Goal: Information Seeking & Learning: Learn about a topic

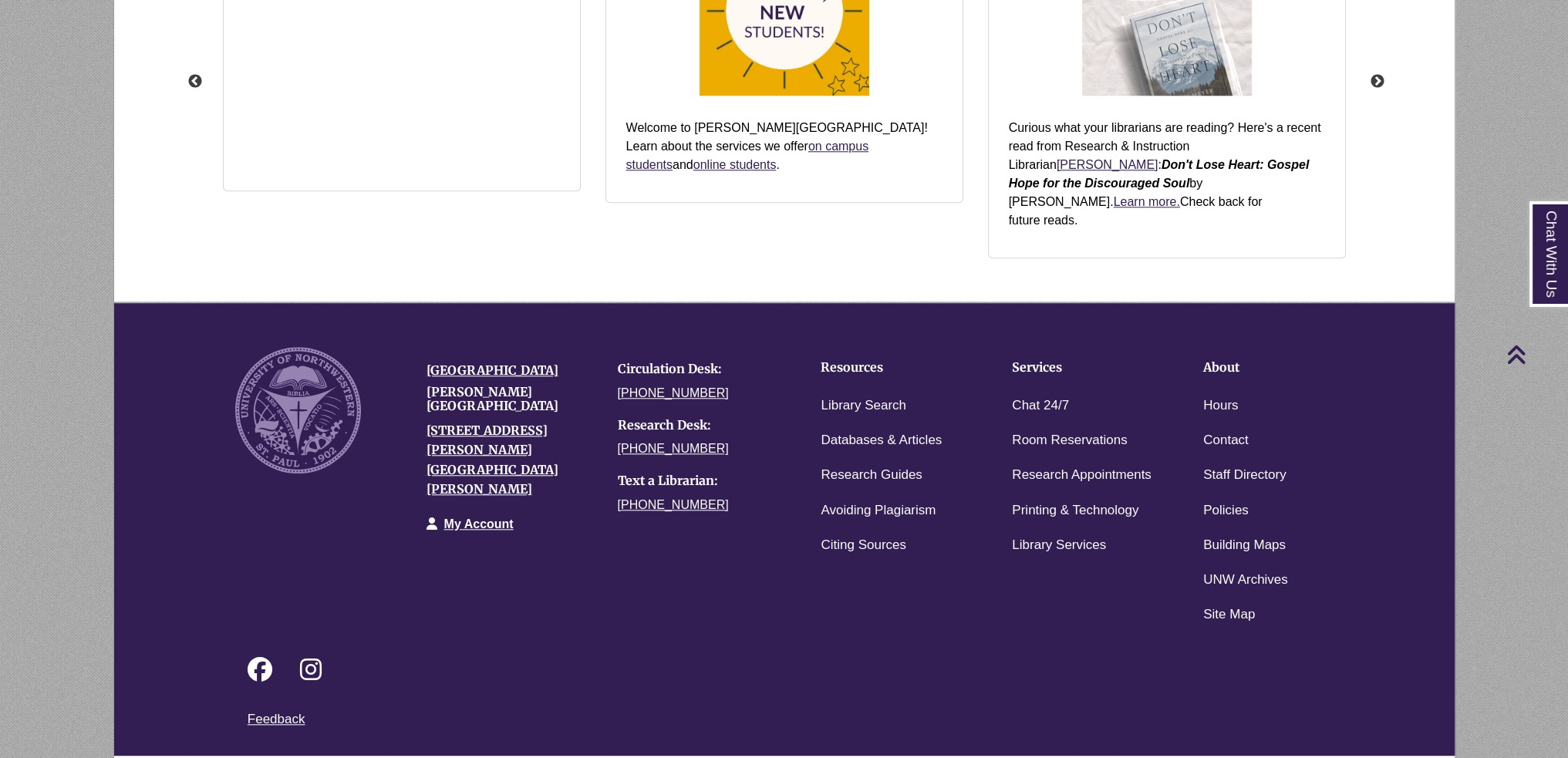
scroll to position [1761, 0]
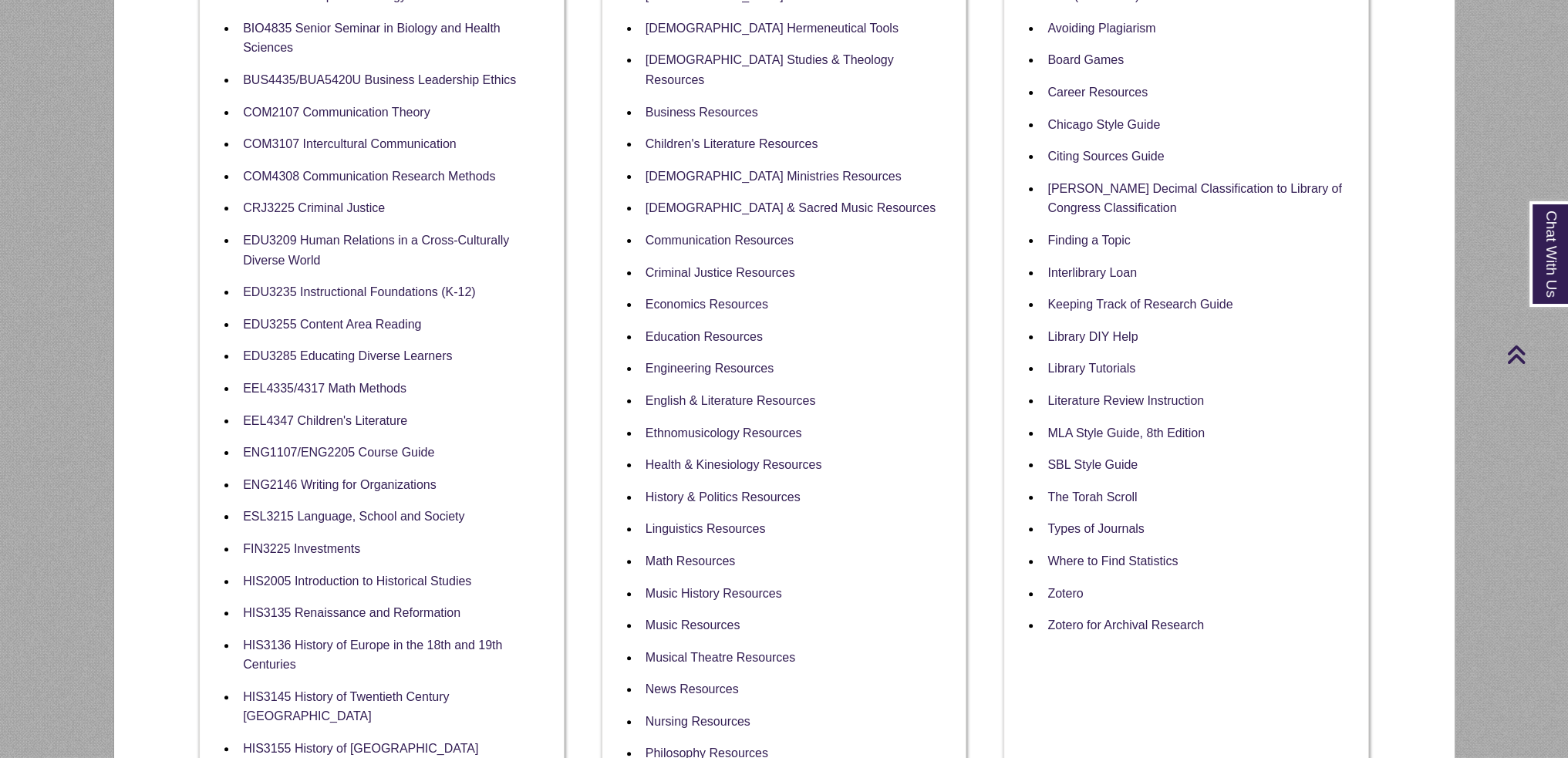
scroll to position [77, 0]
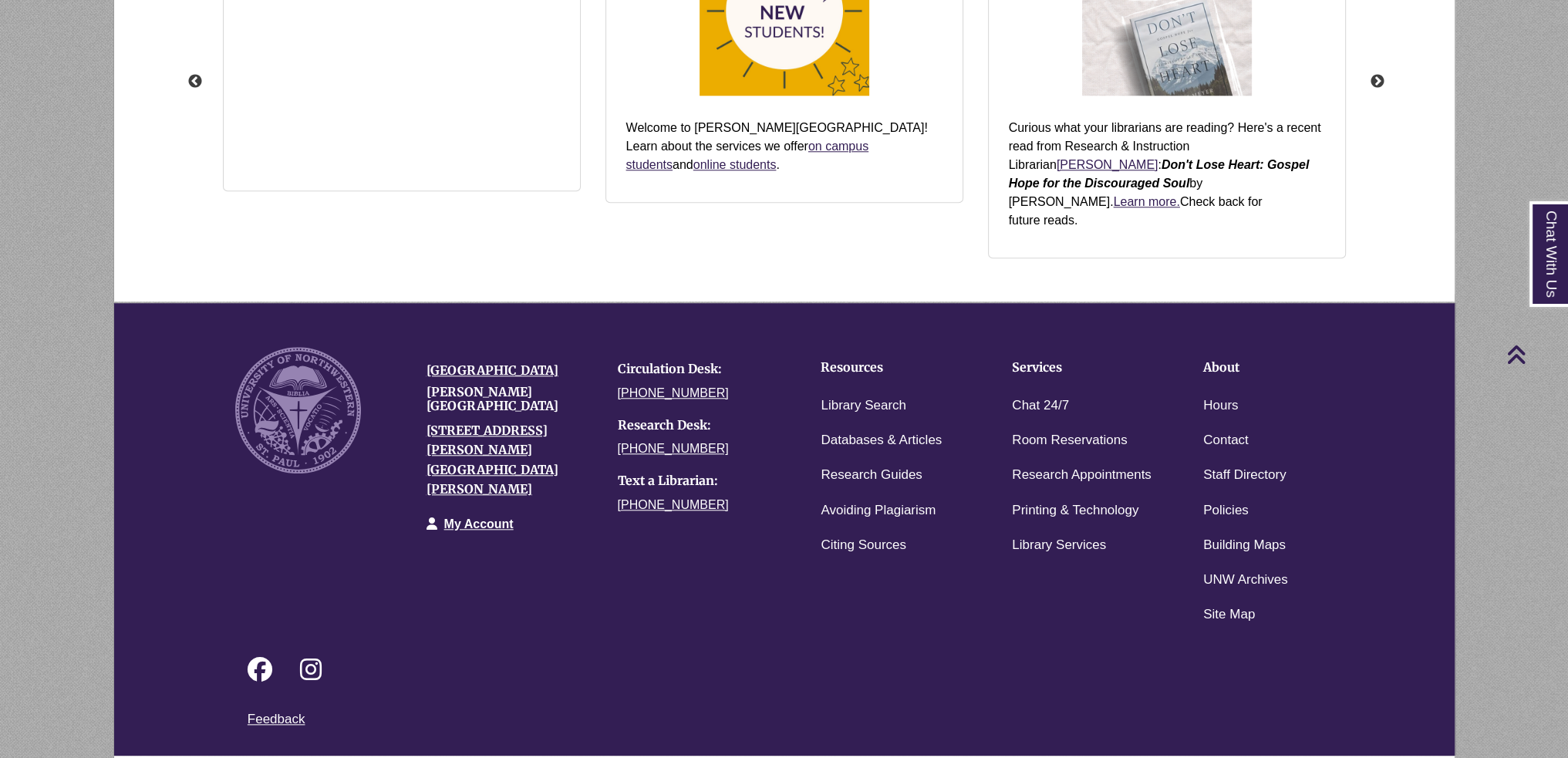
scroll to position [365, 1340]
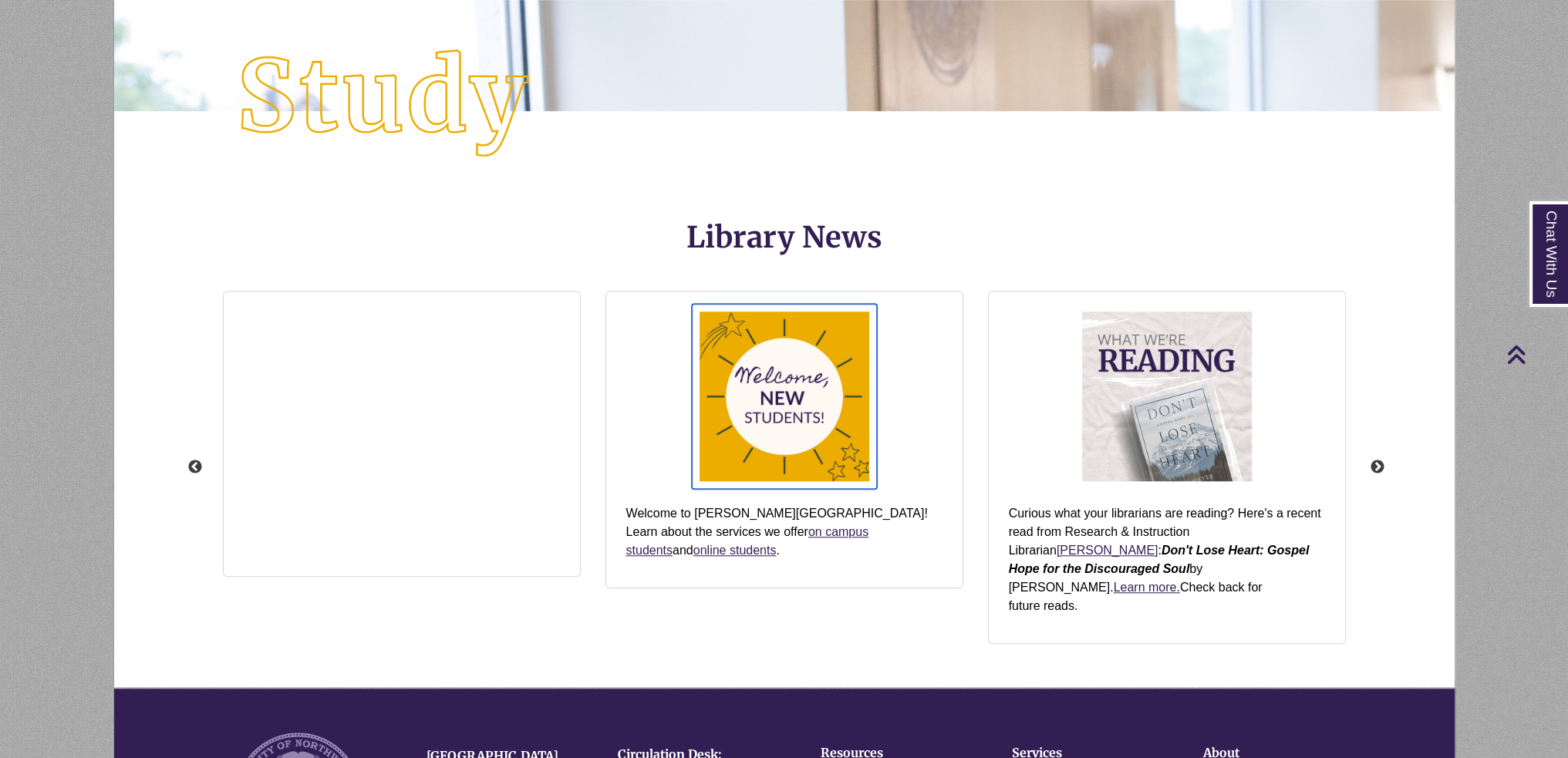
click at [774, 410] on img "slideshow" at bounding box center [784, 397] width 185 height 185
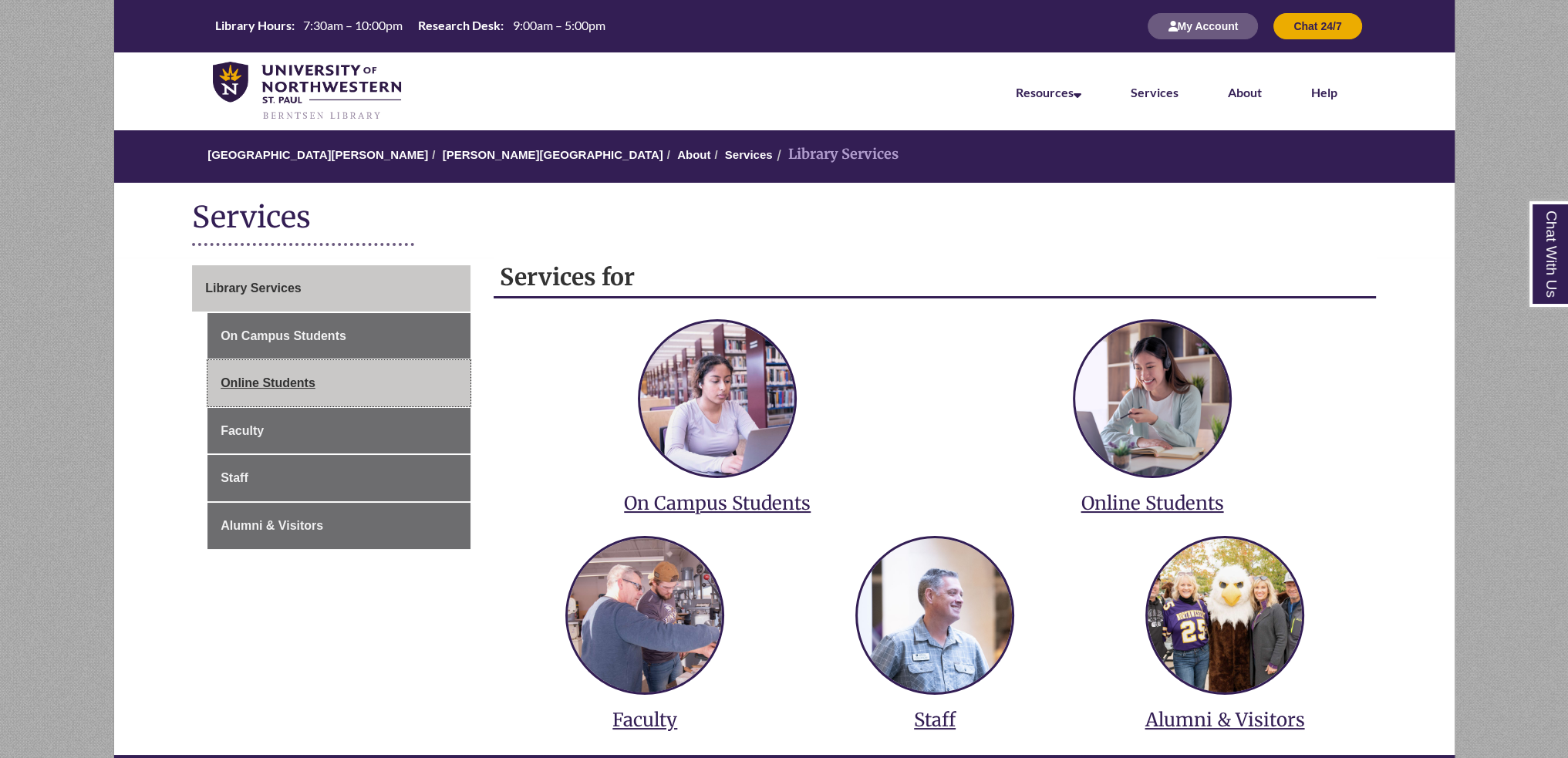
click at [344, 369] on link "Online Students" at bounding box center [340, 383] width 263 height 46
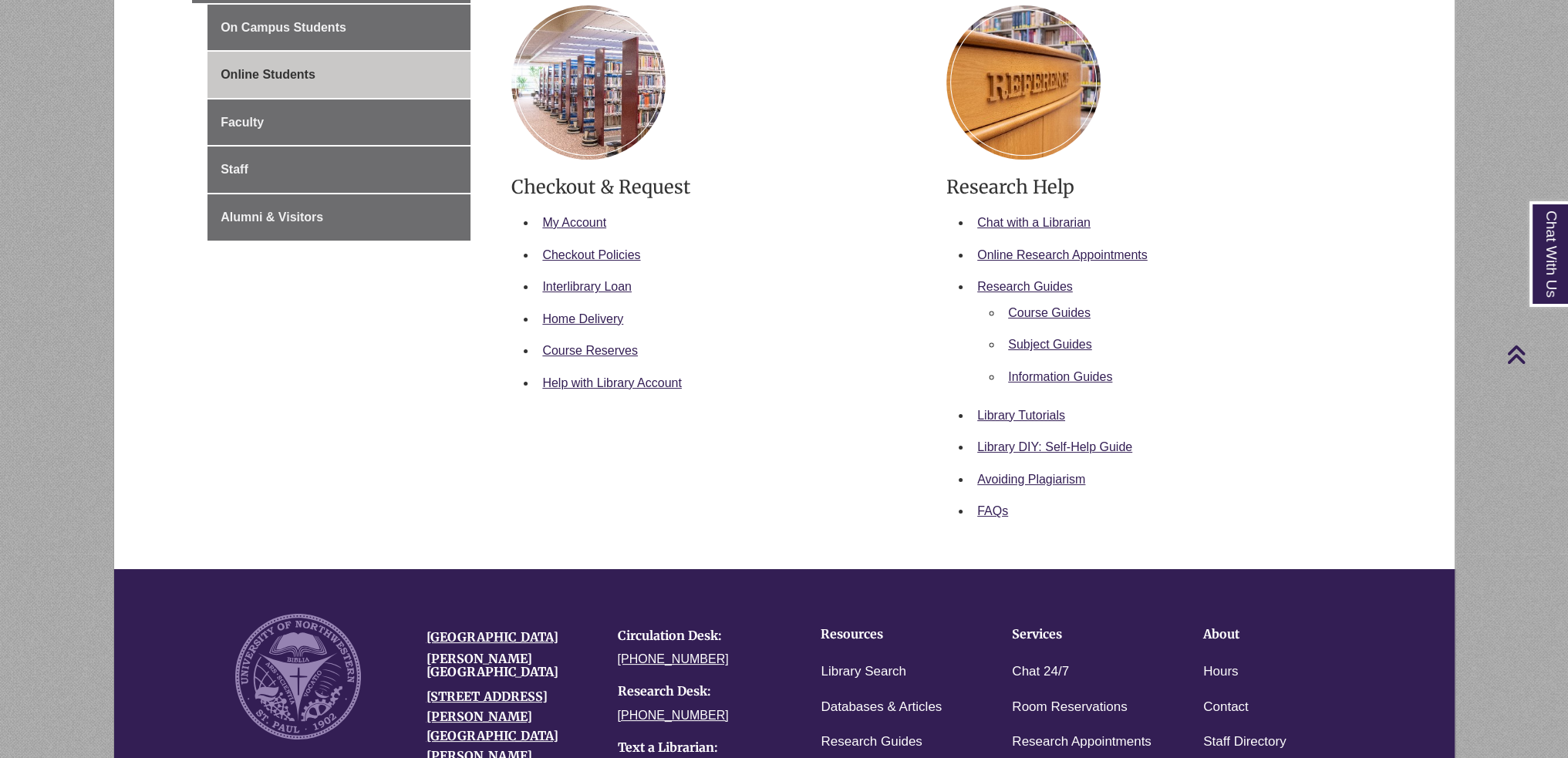
scroll to position [604, 0]
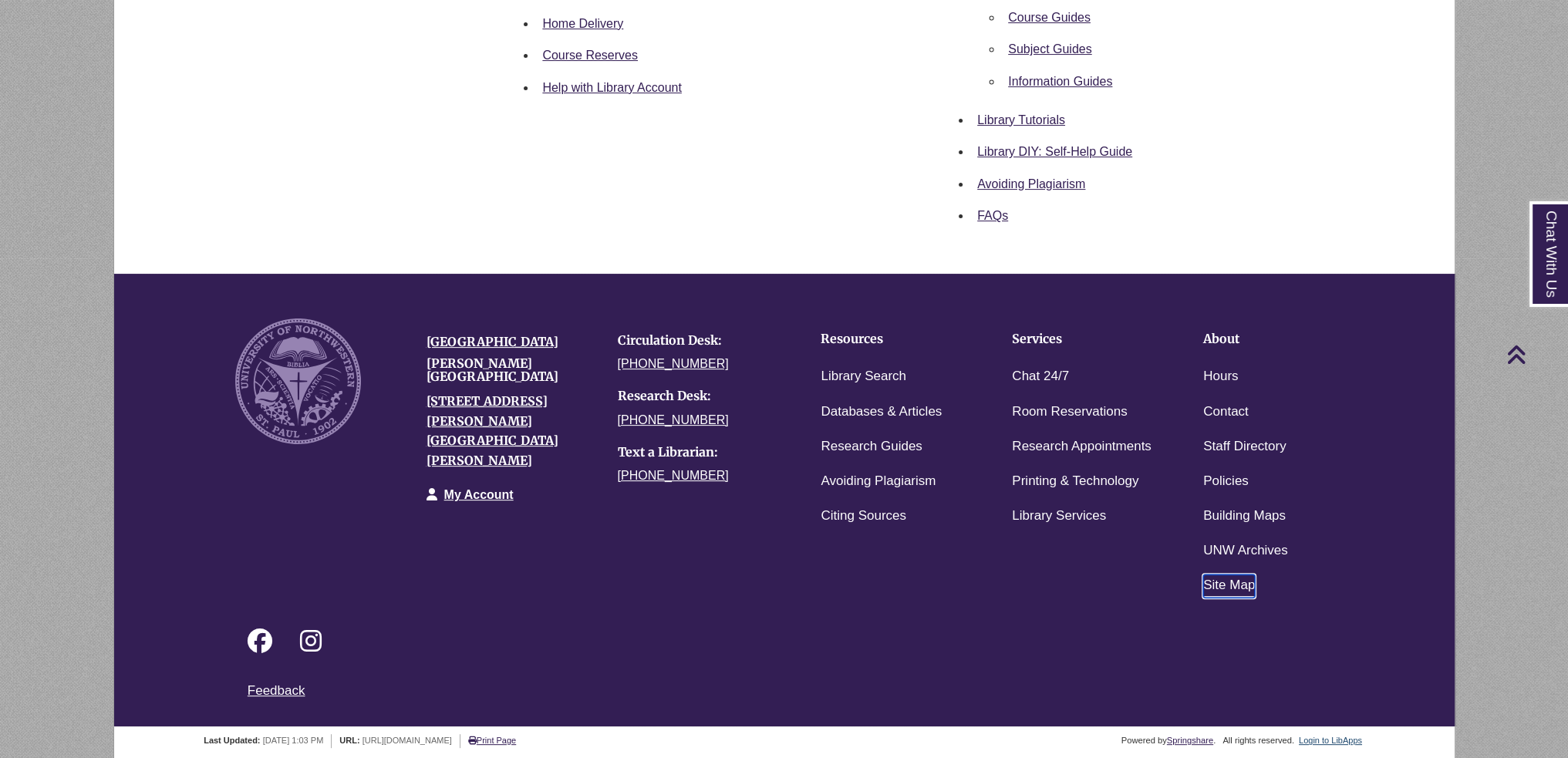
click at [1255, 576] on link "Site Map" at bounding box center [1228, 586] width 52 height 23
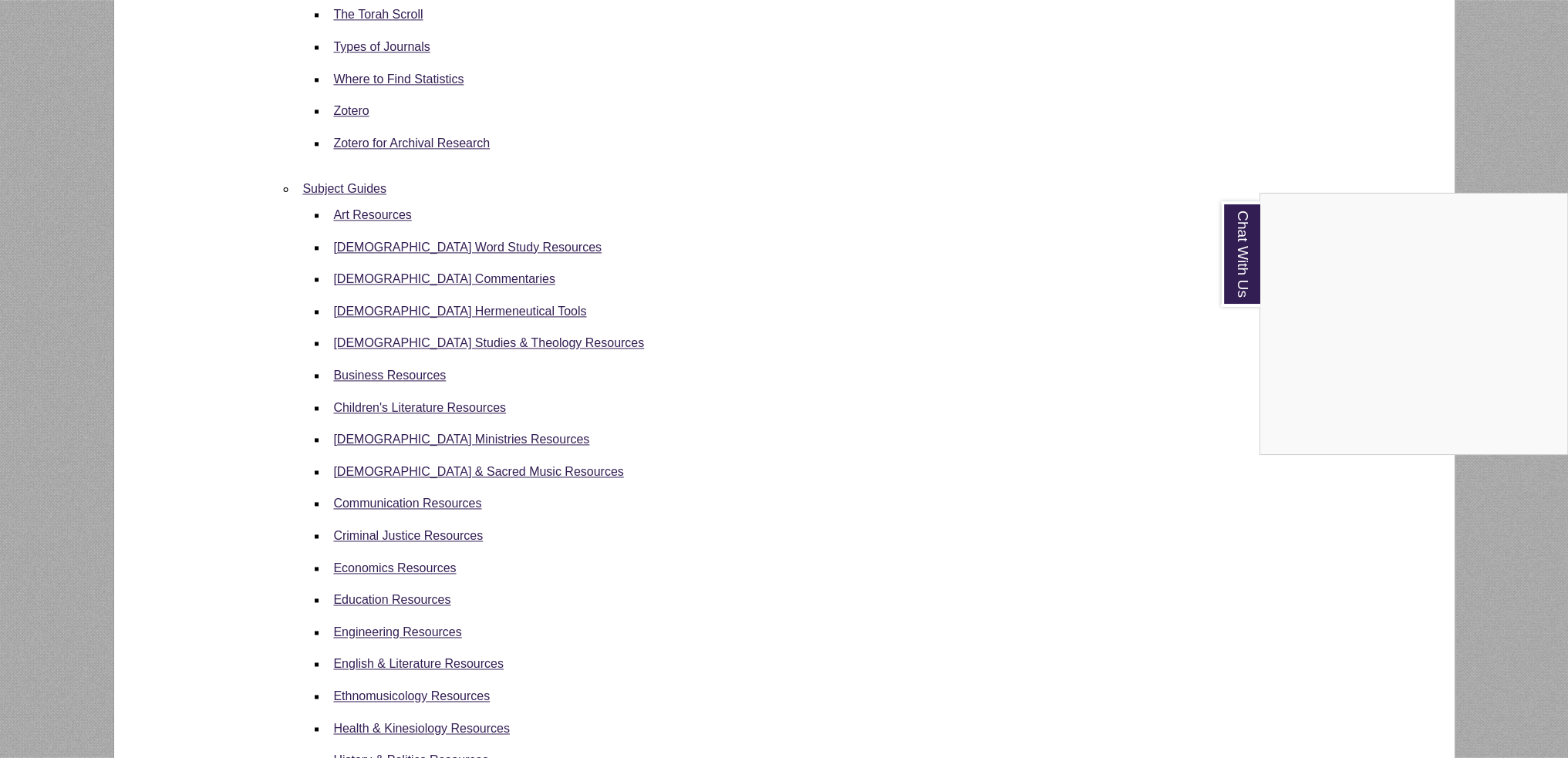
scroll to position [3239, 0]
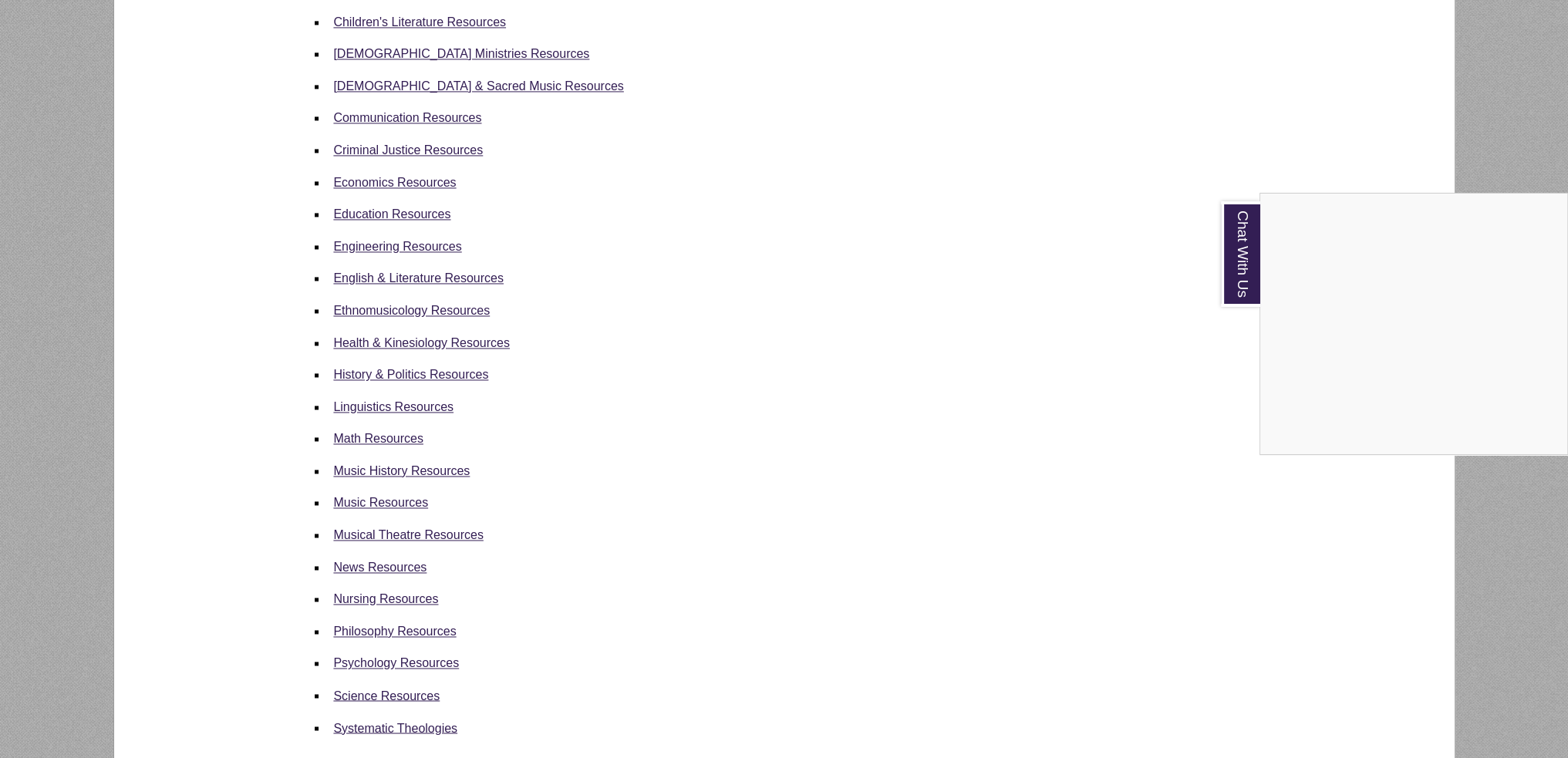
click at [390, 530] on div "Chat With Us" at bounding box center [784, 379] width 1568 height 758
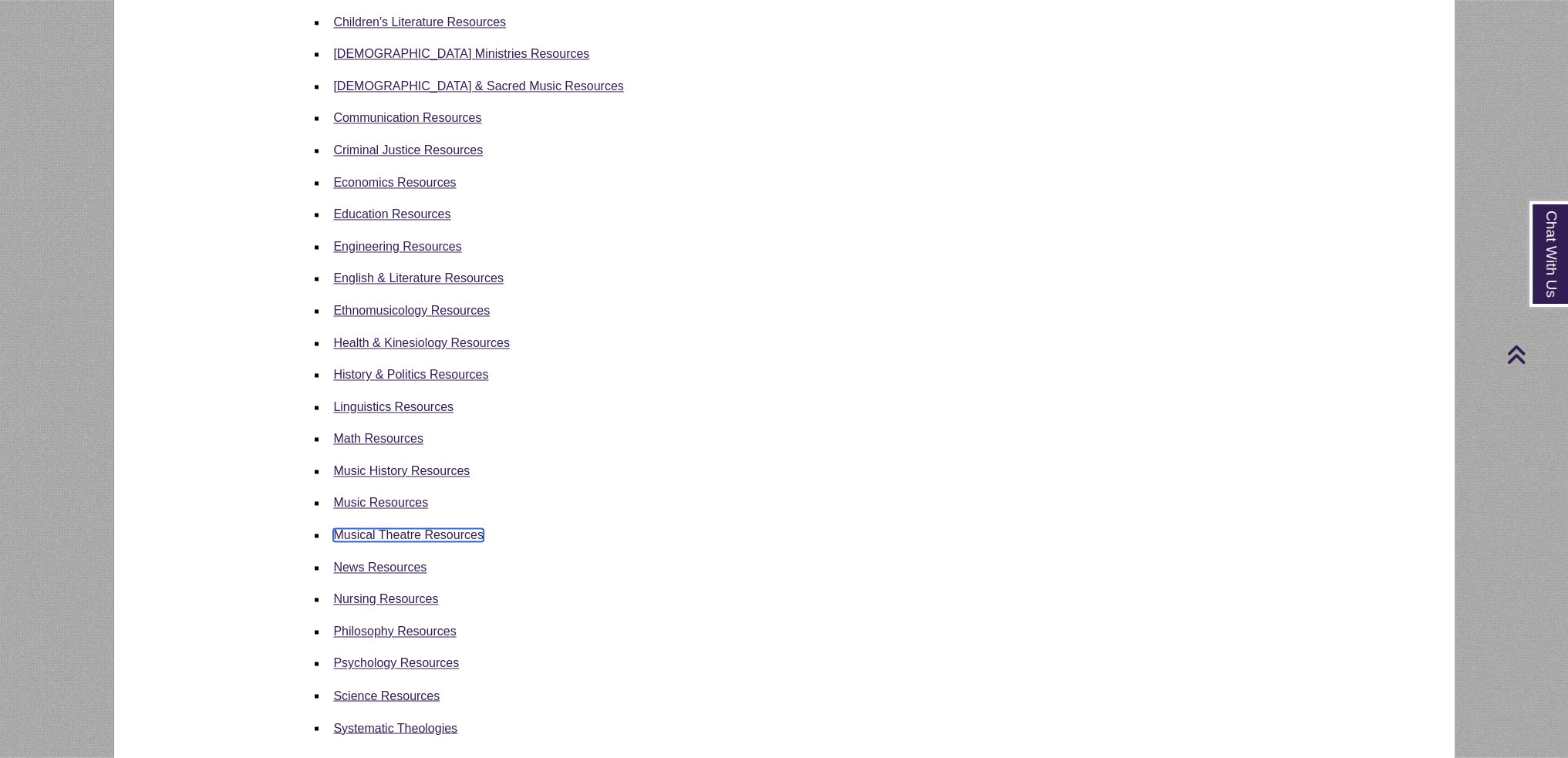
click at [390, 530] on link "Musical Theatre Resources" at bounding box center [408, 535] width 150 height 13
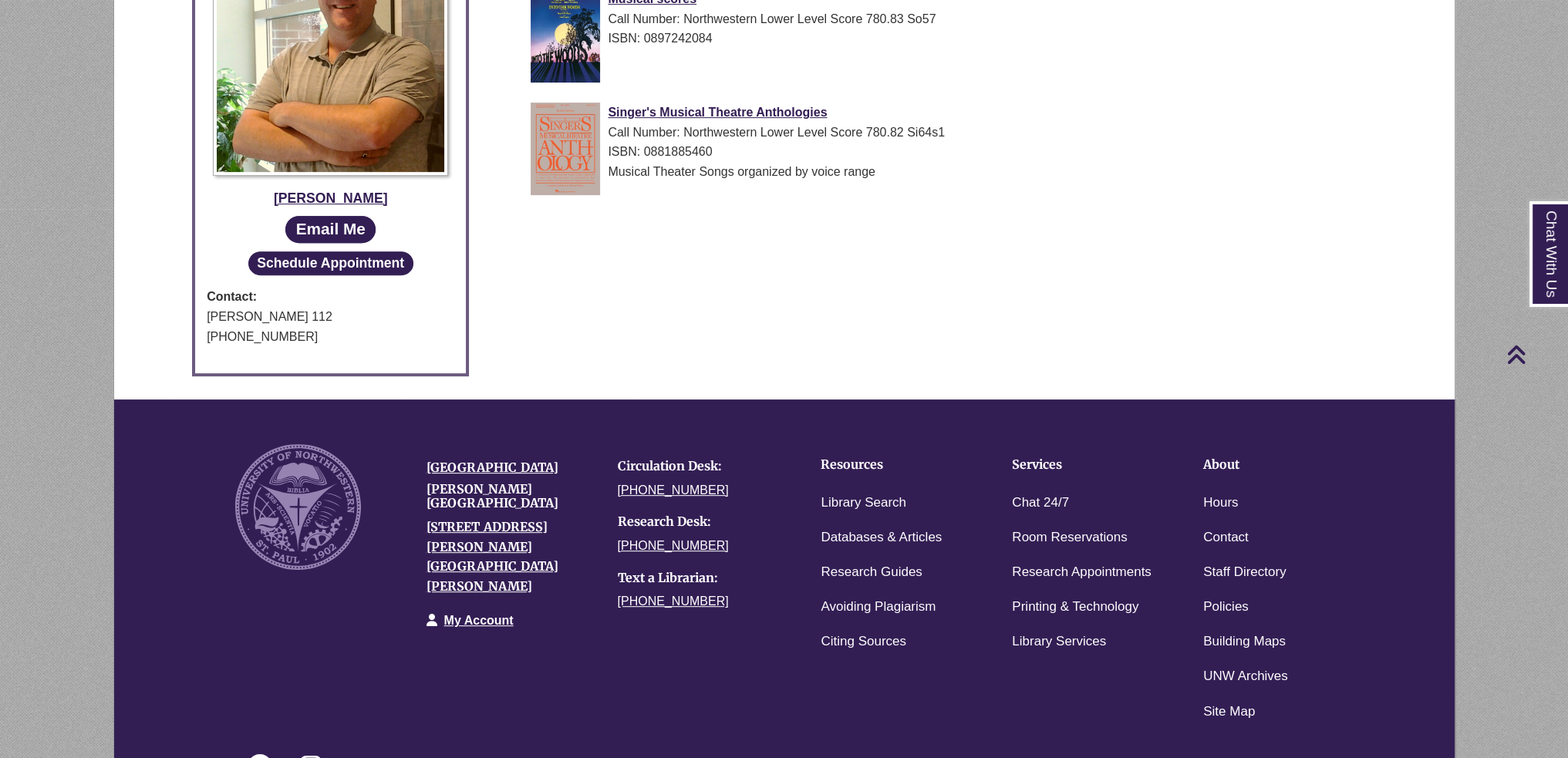
scroll to position [386, 0]
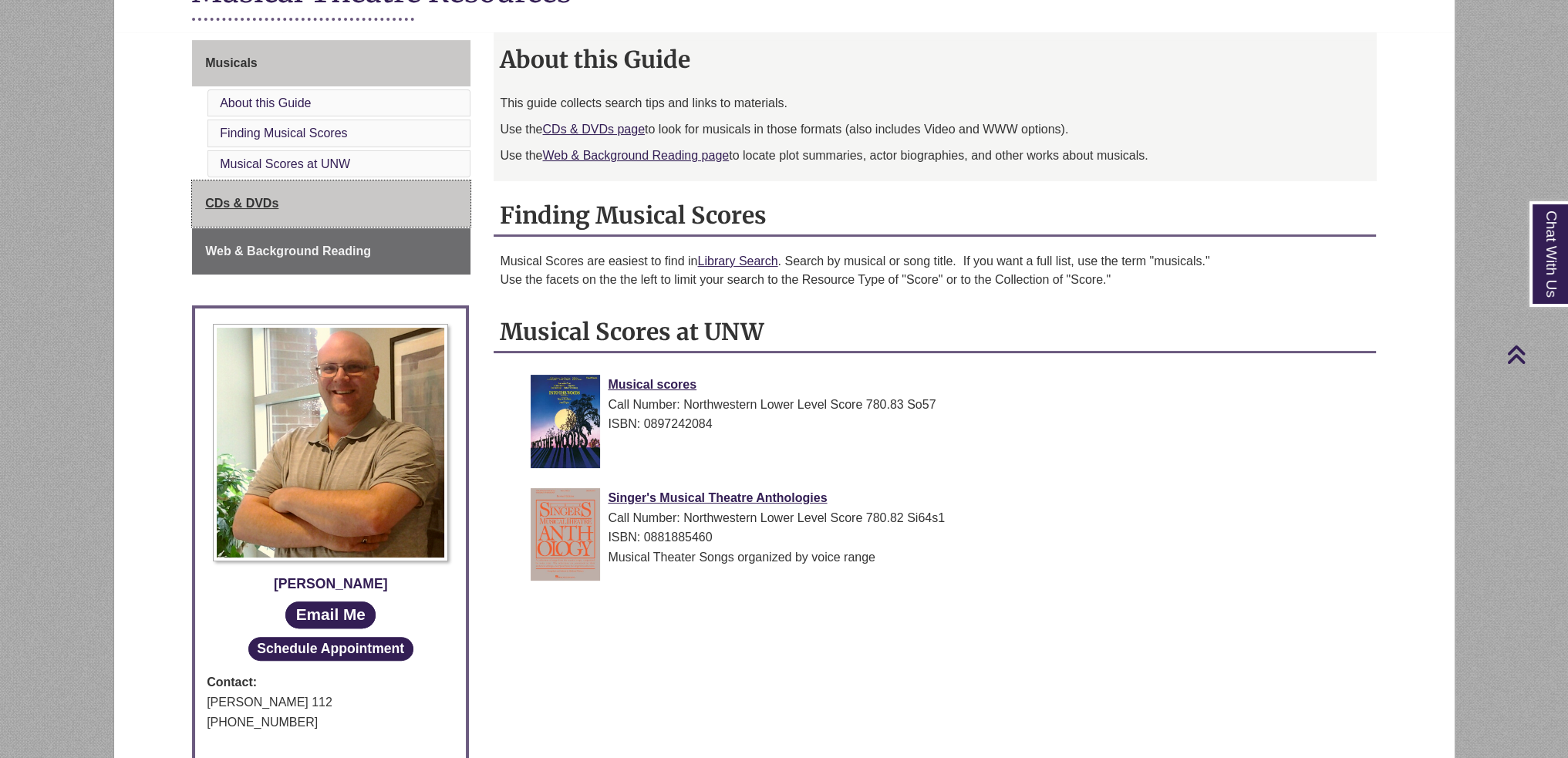
click at [252, 219] on link "CDs & DVDs" at bounding box center [331, 203] width 279 height 46
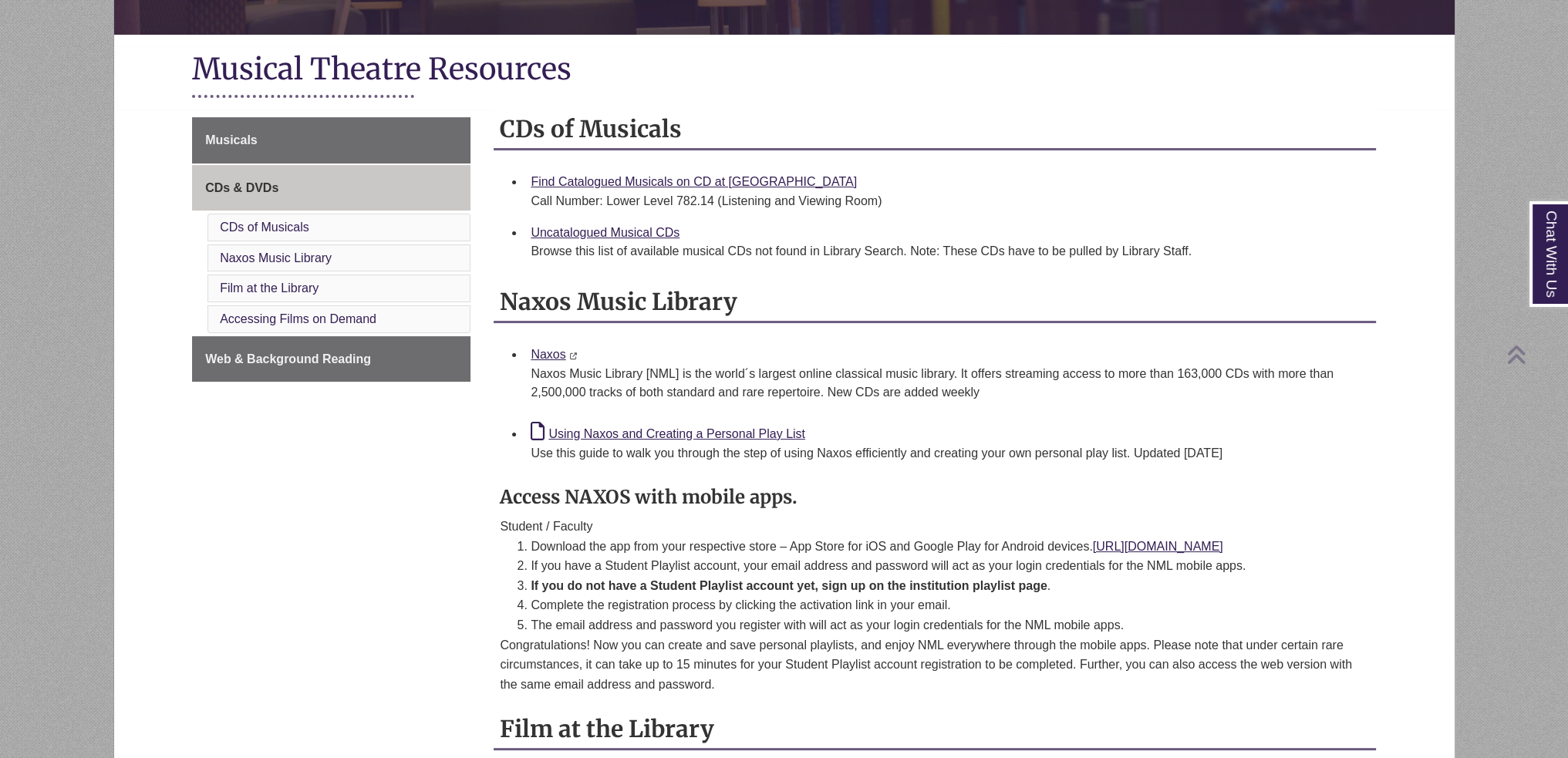
scroll to position [540, 0]
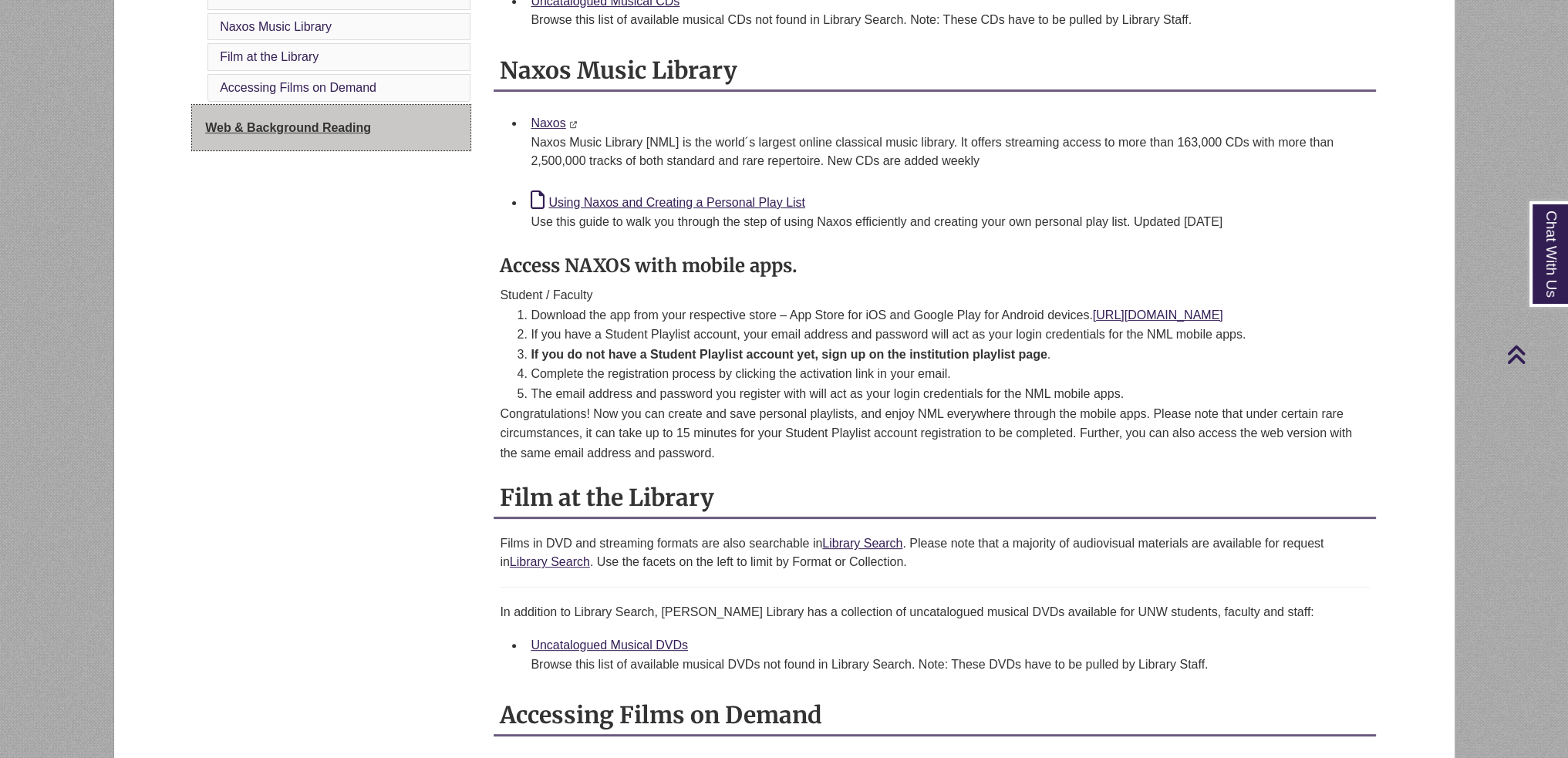
click at [255, 132] on span "Web & Background Reading" at bounding box center [288, 127] width 166 height 13
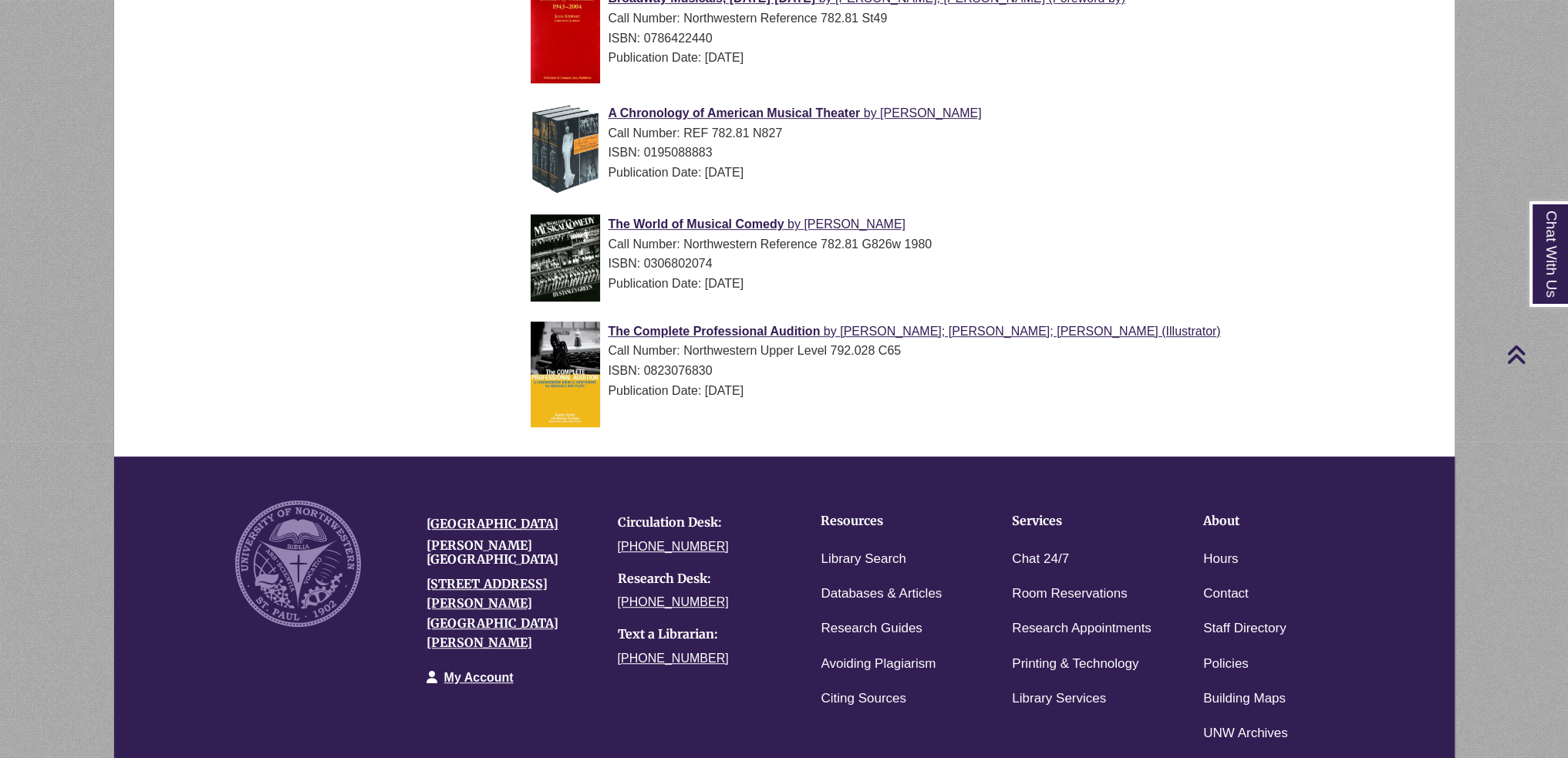
scroll to position [1262, 0]
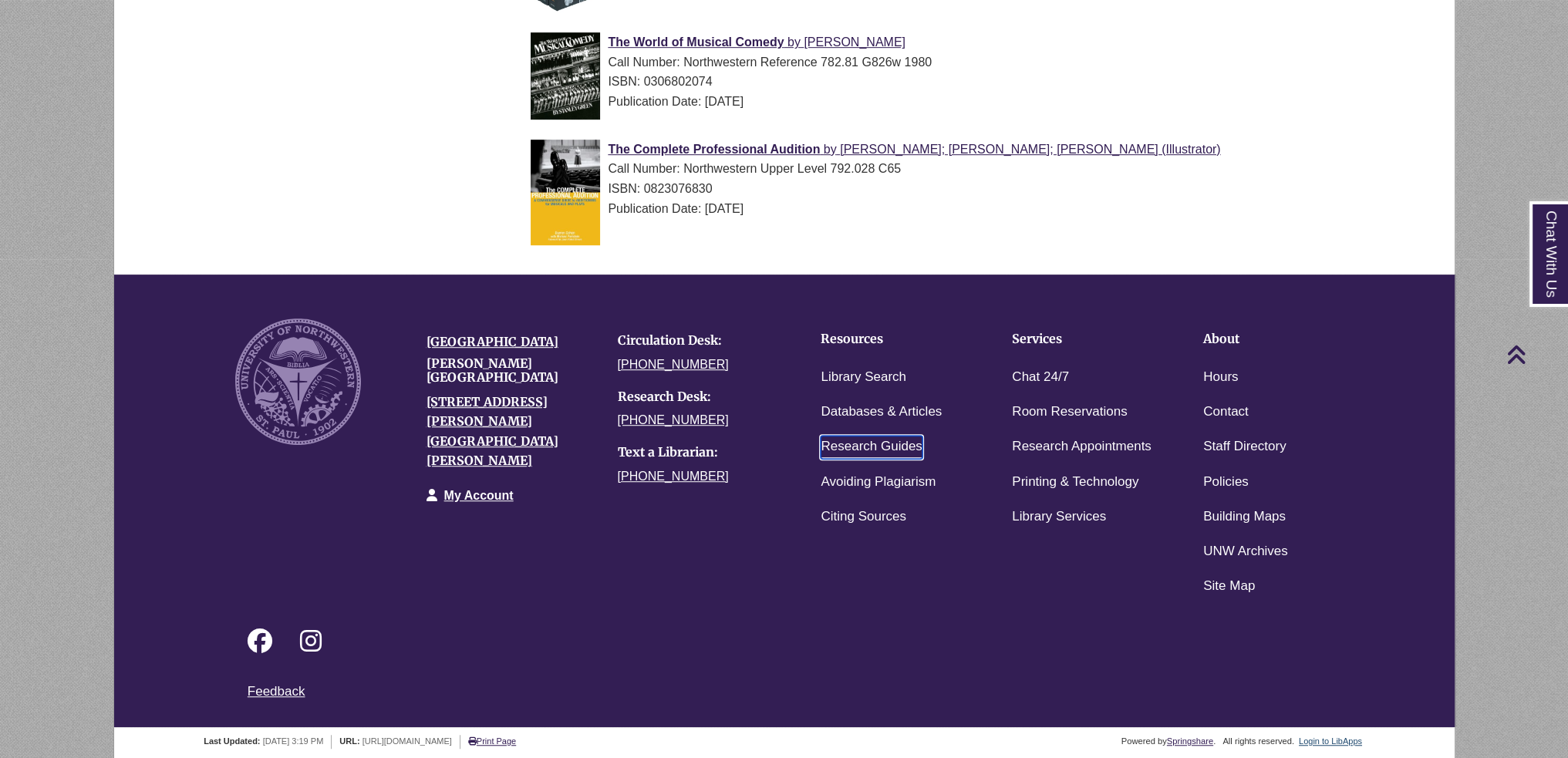
click at [834, 453] on link "Research Guides" at bounding box center [871, 447] width 101 height 23
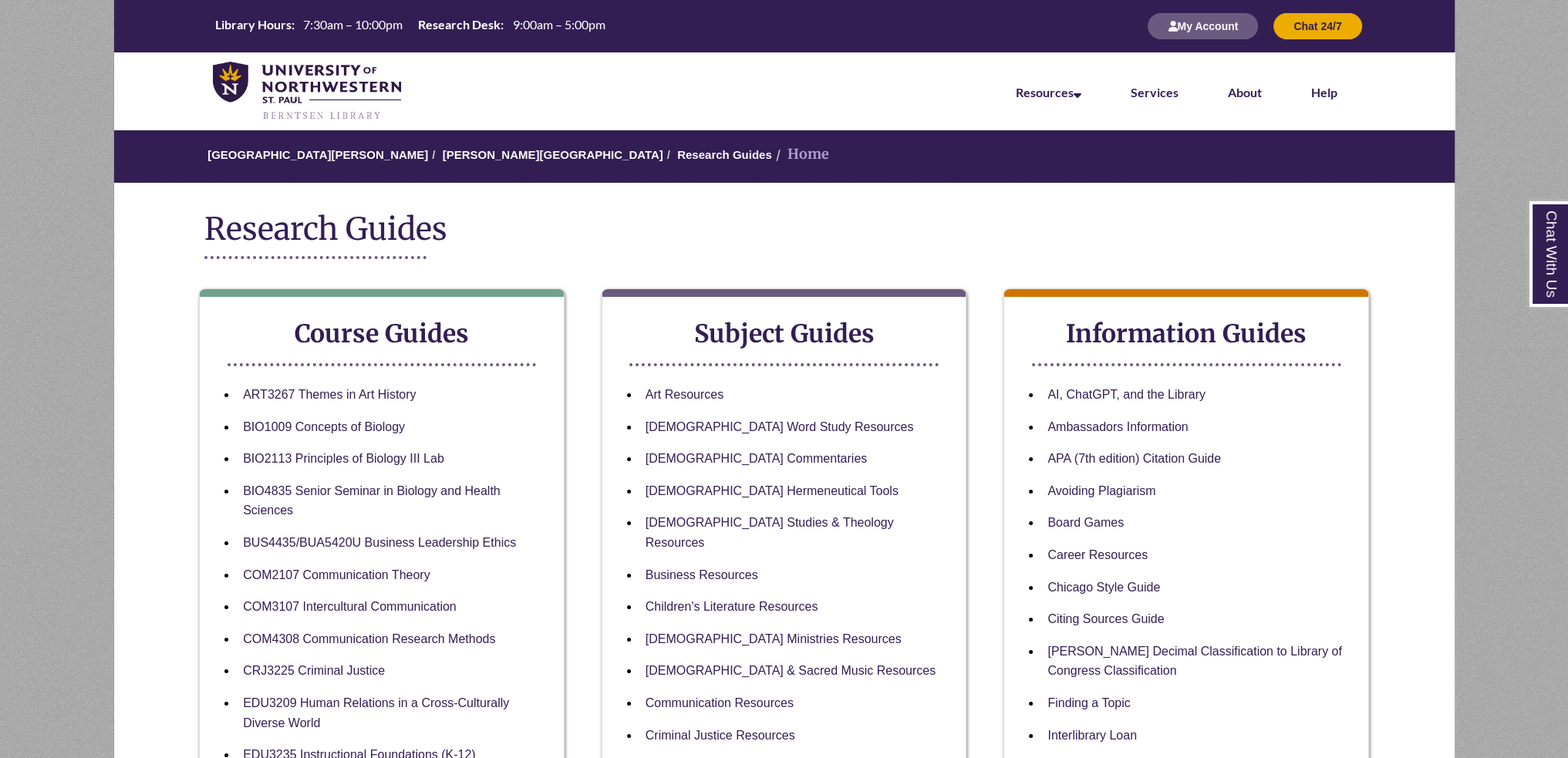
click at [705, 416] on li "Bible Word Study Resources" at bounding box center [796, 428] width 315 height 33
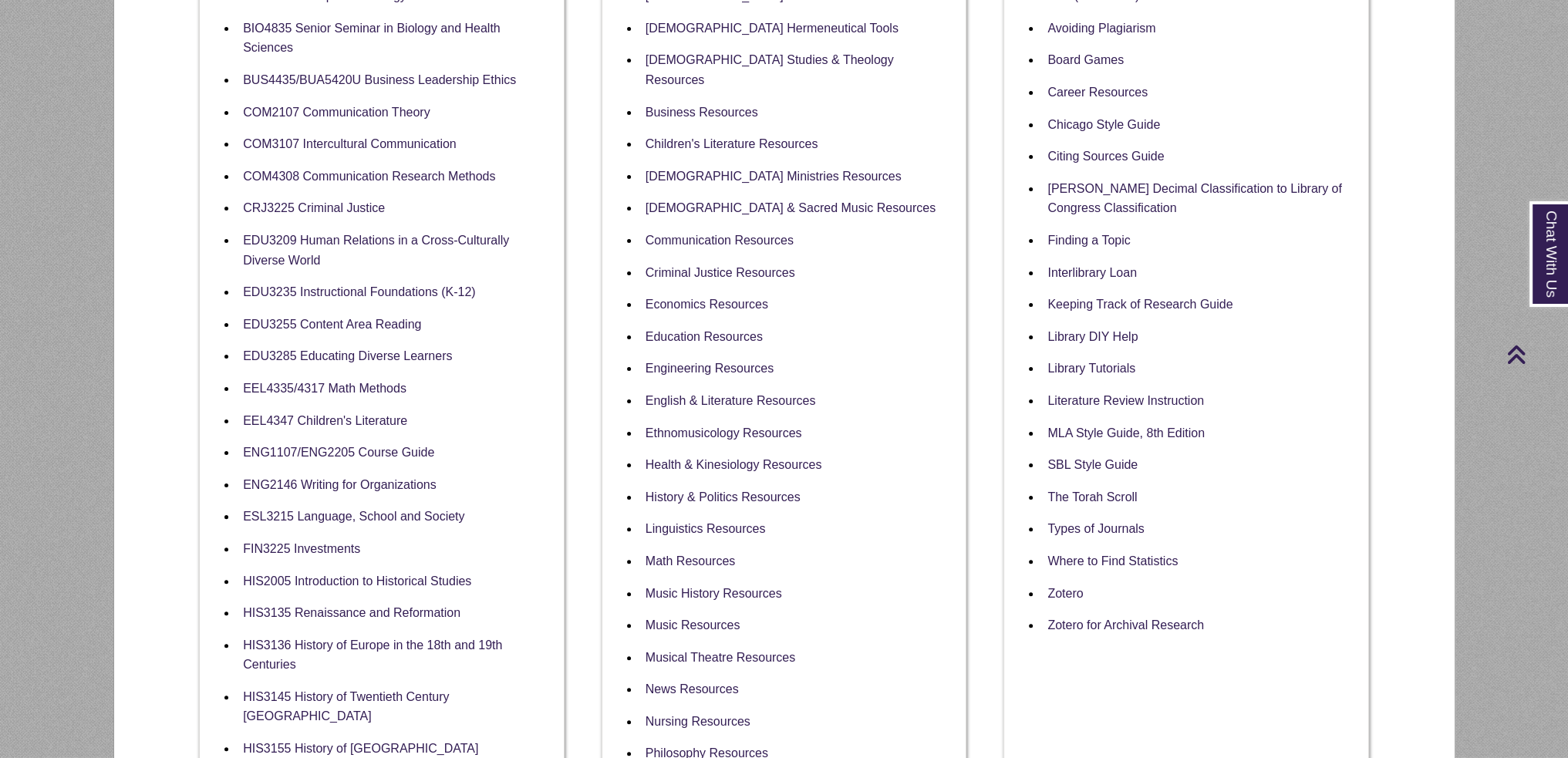
scroll to position [771, 0]
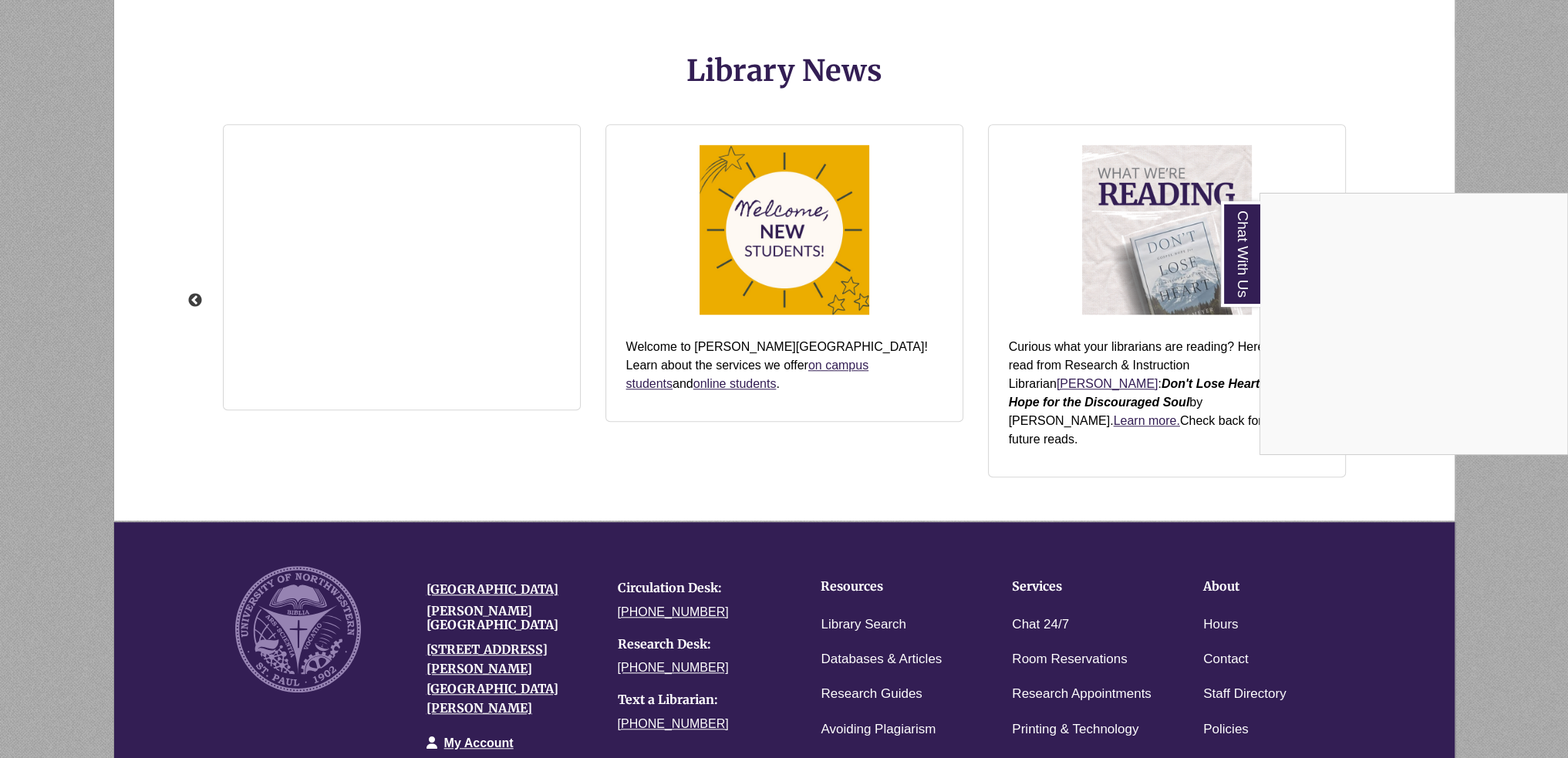
scroll to position [1993, 0]
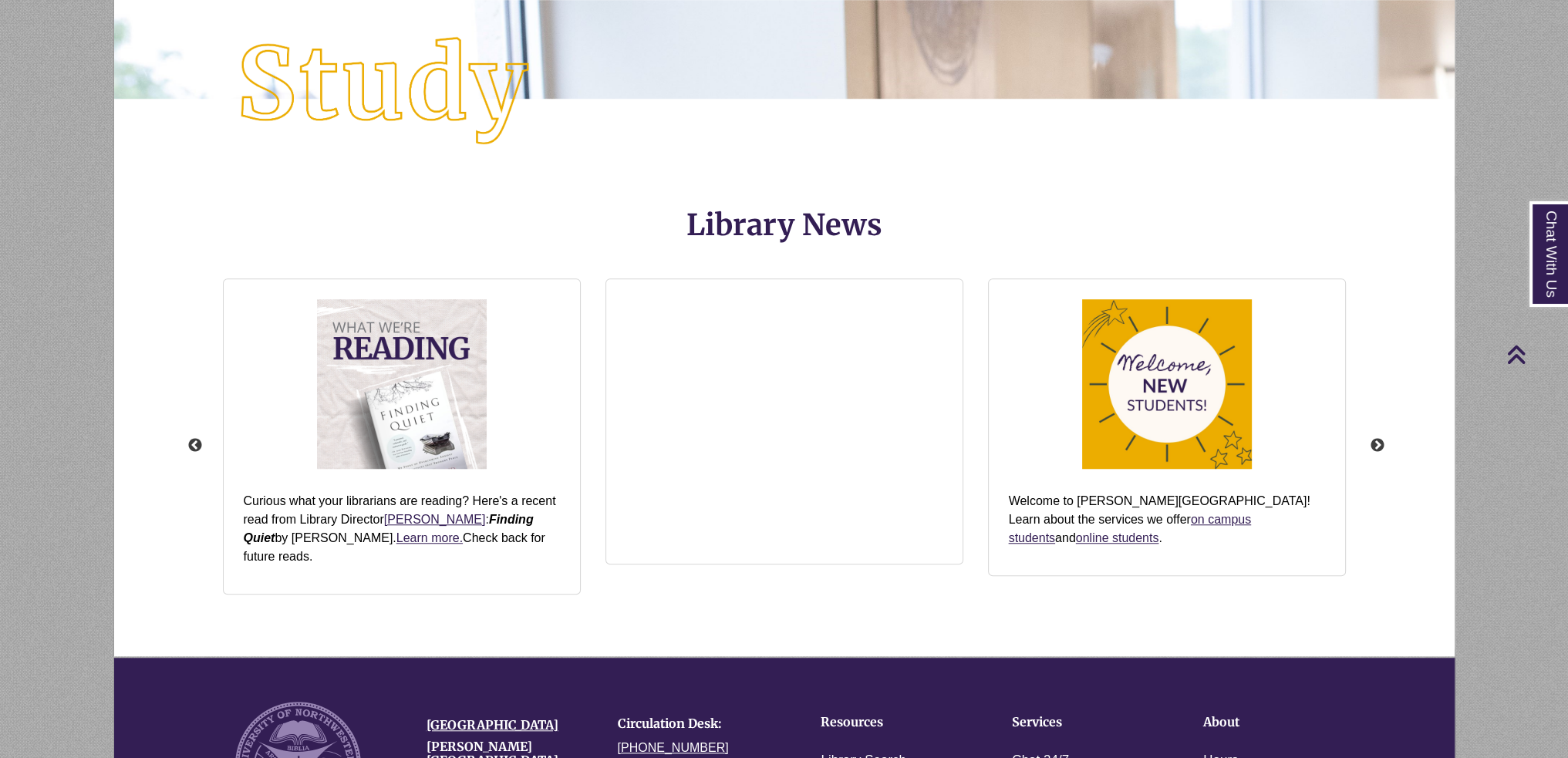
scroll to position [1774, 0]
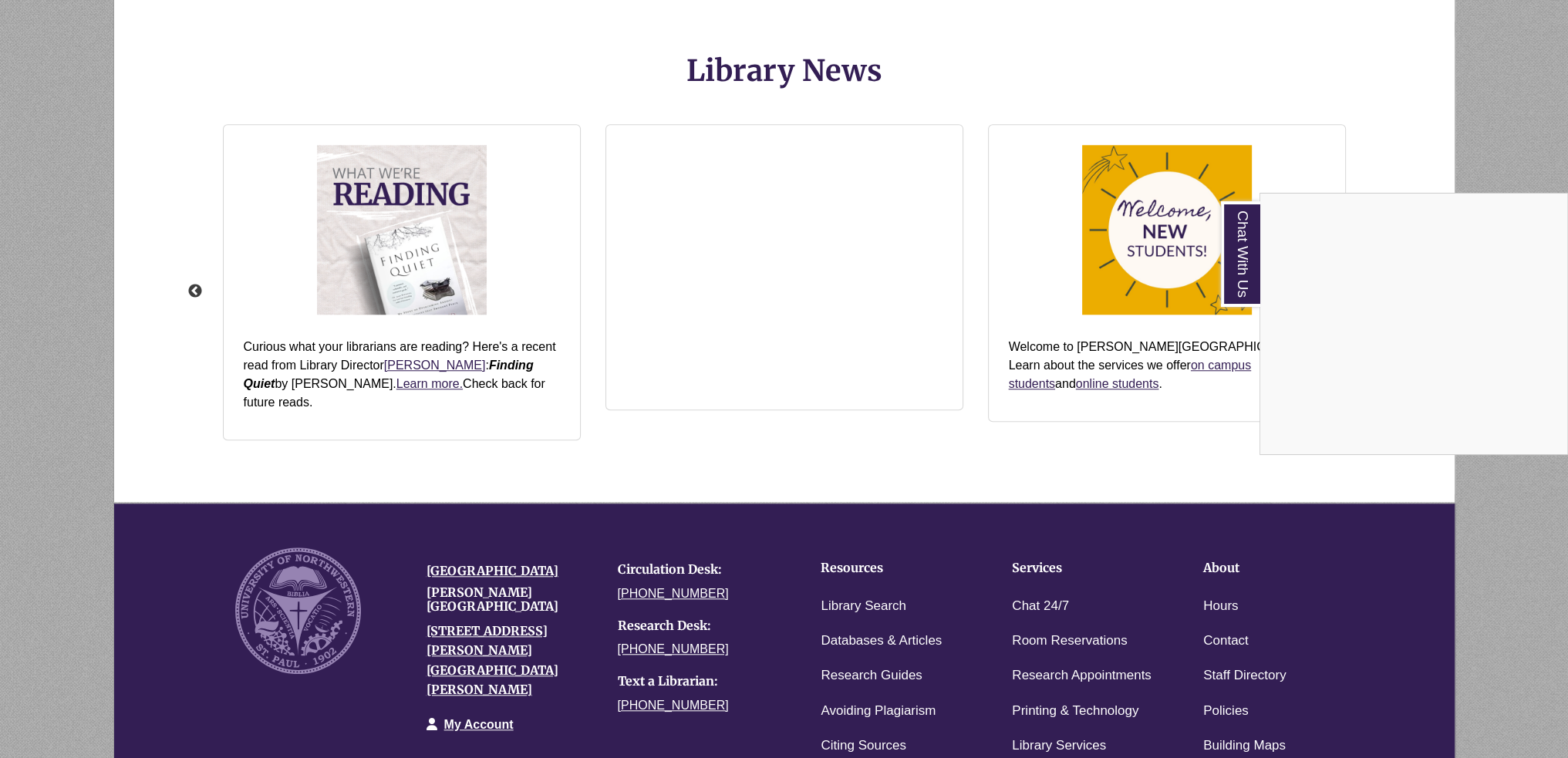
click at [771, 499] on div "Chat With Us" at bounding box center [784, 379] width 1568 height 758
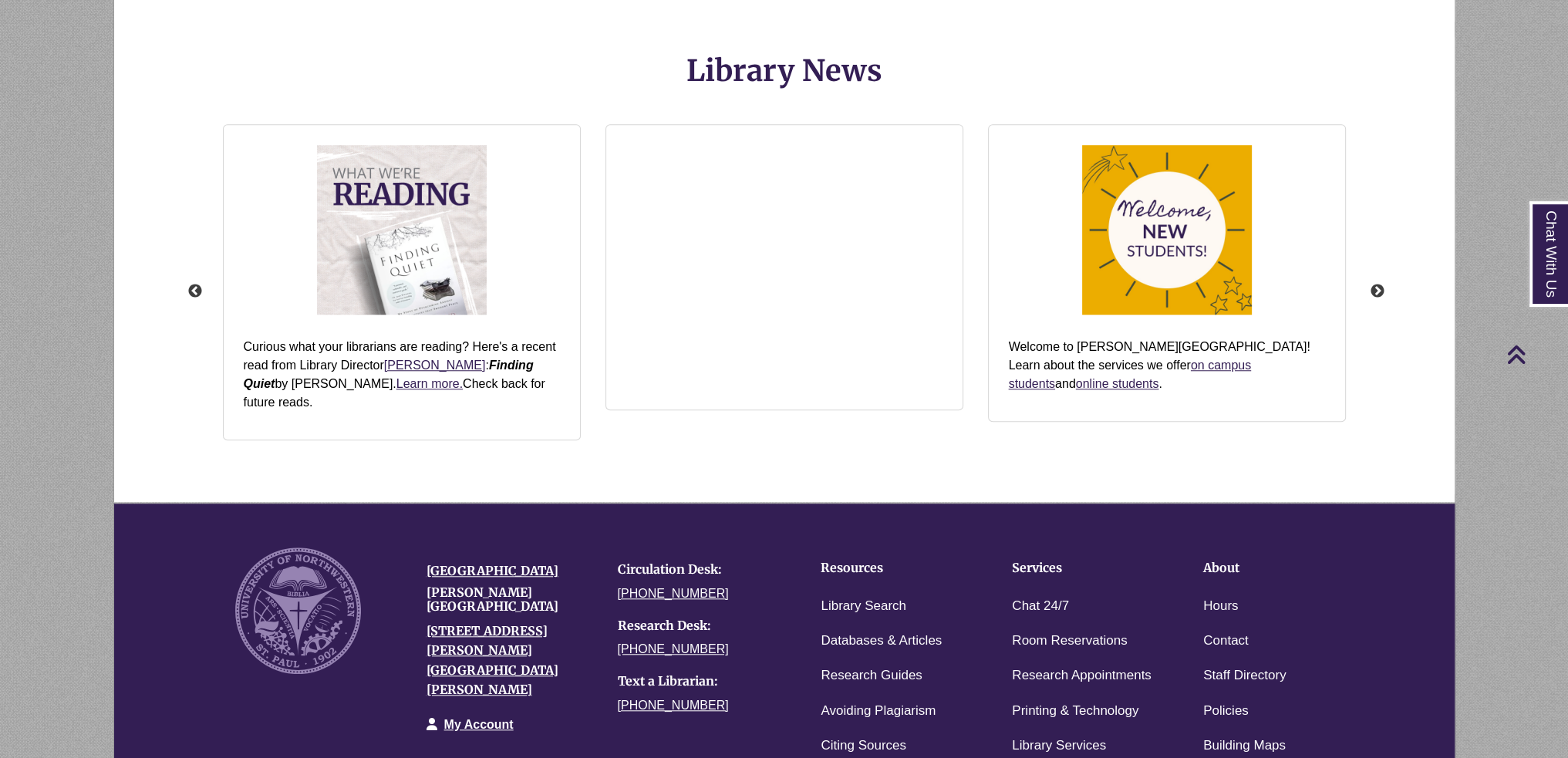
click at [764, 477] on div "Previous View the Torah Scroll The Torah scroll is on permanent display by the …" at bounding box center [784, 291] width 1163 height 375
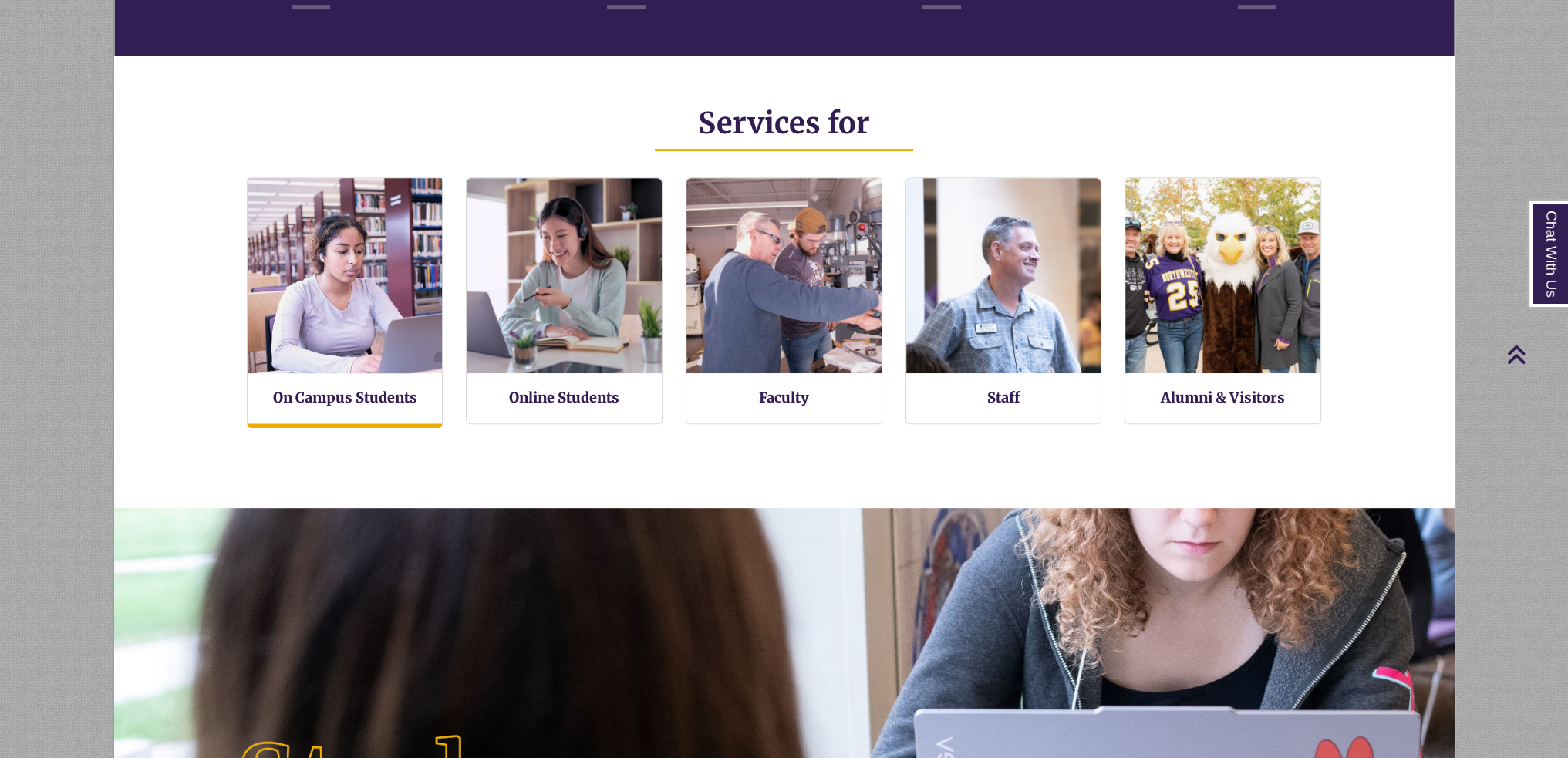
scroll to position [369, 1340]
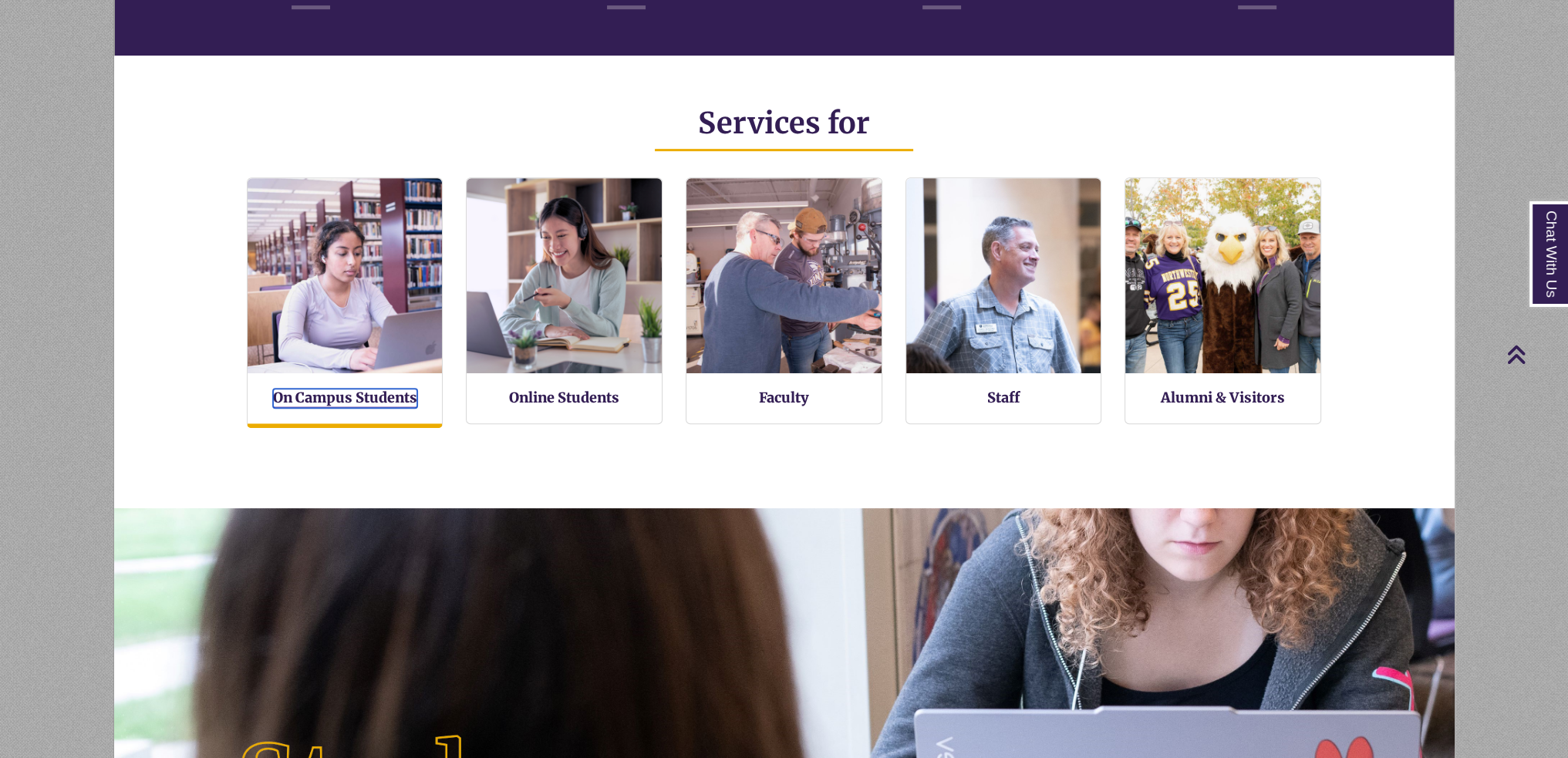
click at [335, 391] on link "On Campus Students" at bounding box center [345, 398] width 144 height 19
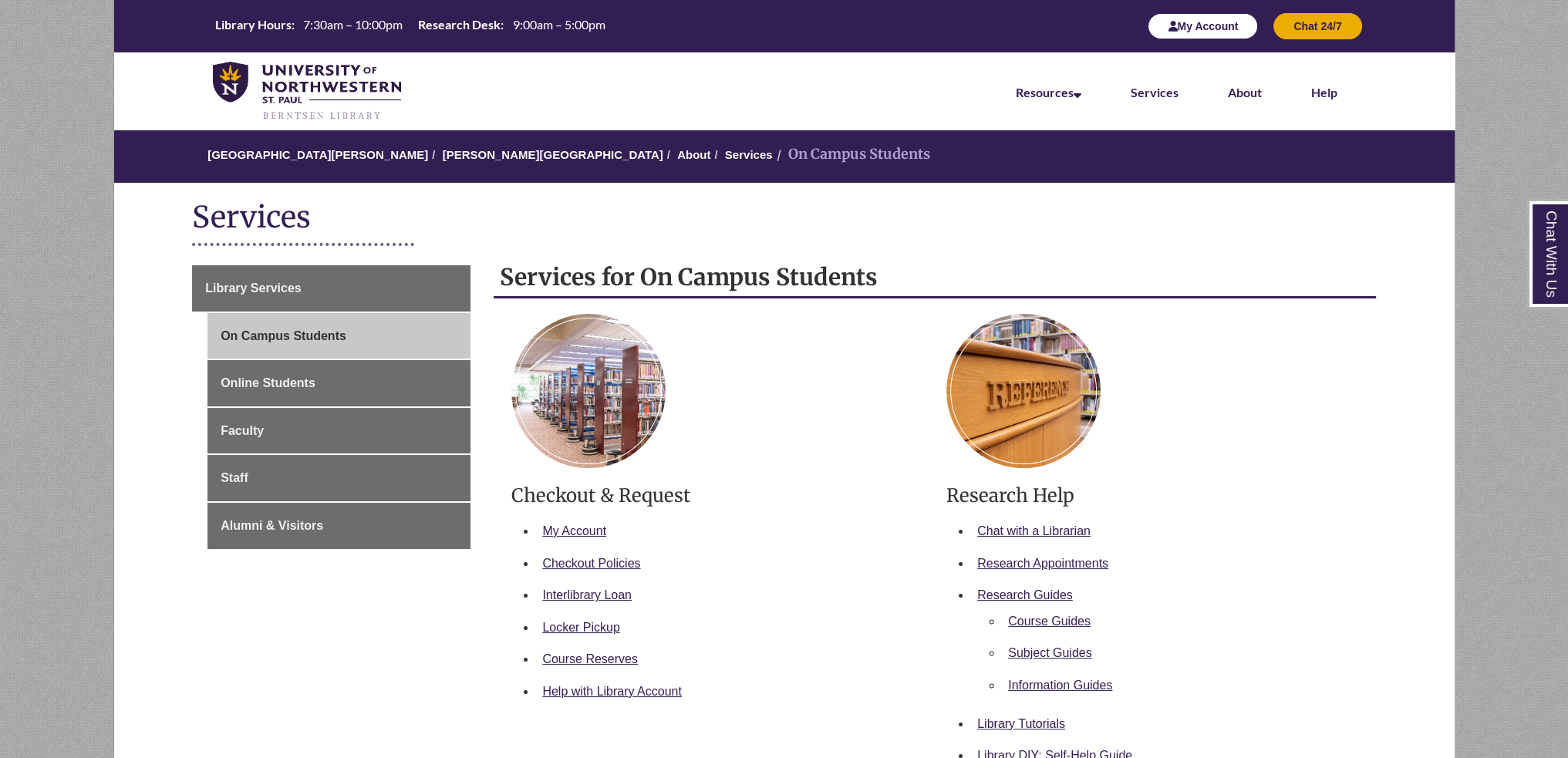
click at [1216, 28] on button "My Account" at bounding box center [1202, 25] width 110 height 26
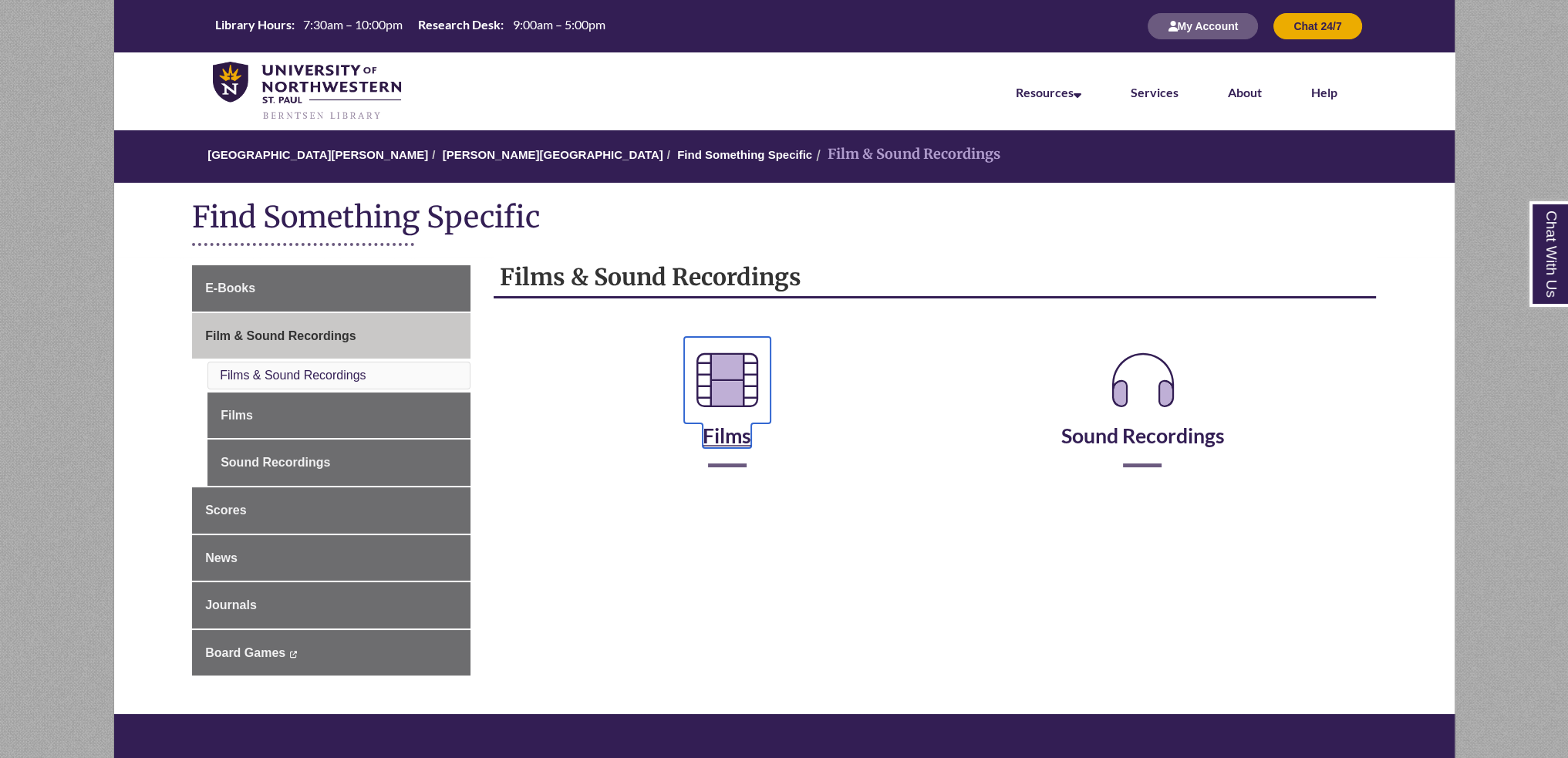
click at [740, 370] on icon at bounding box center [726, 379] width 86 height 86
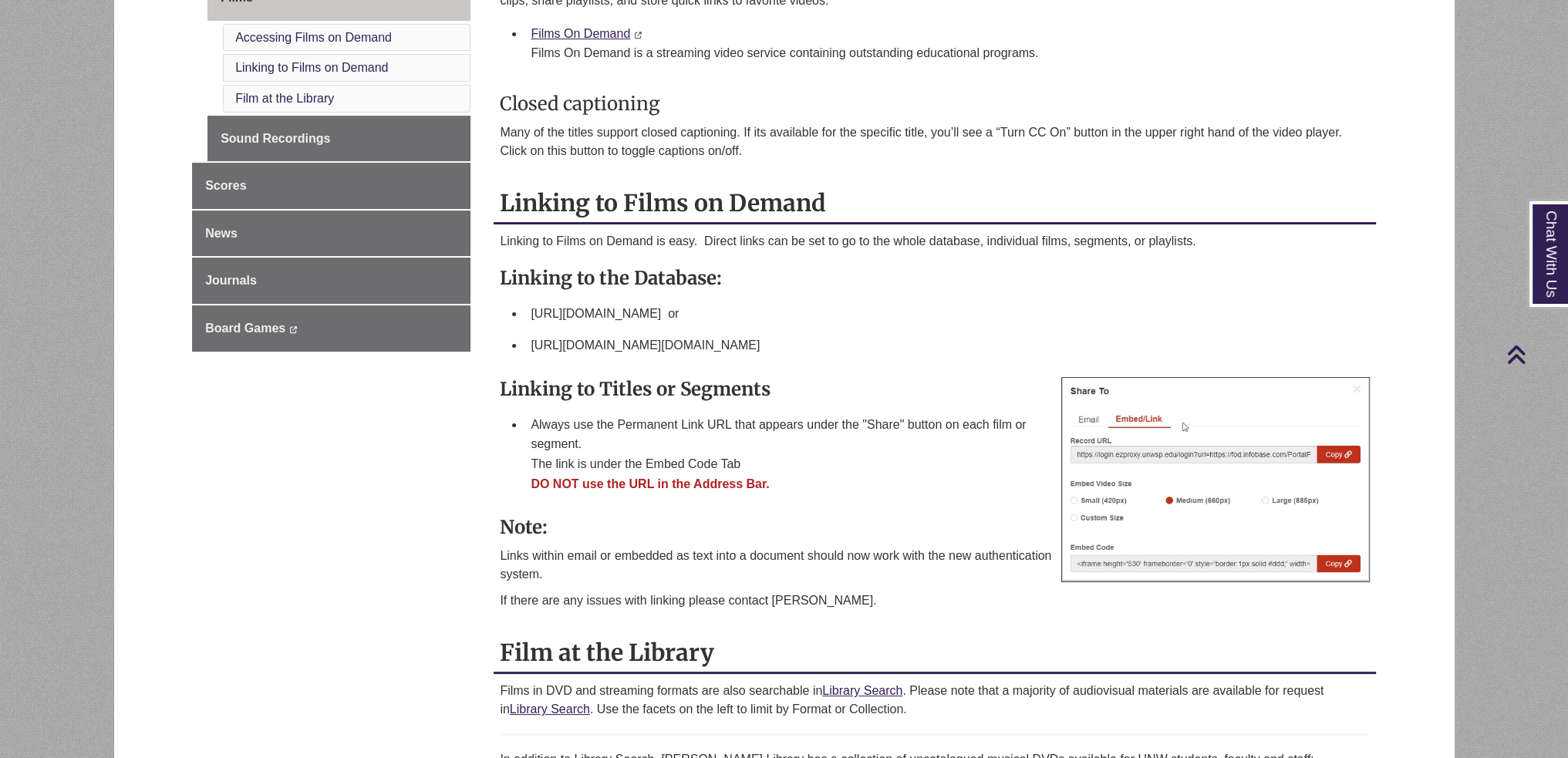
scroll to position [540, 0]
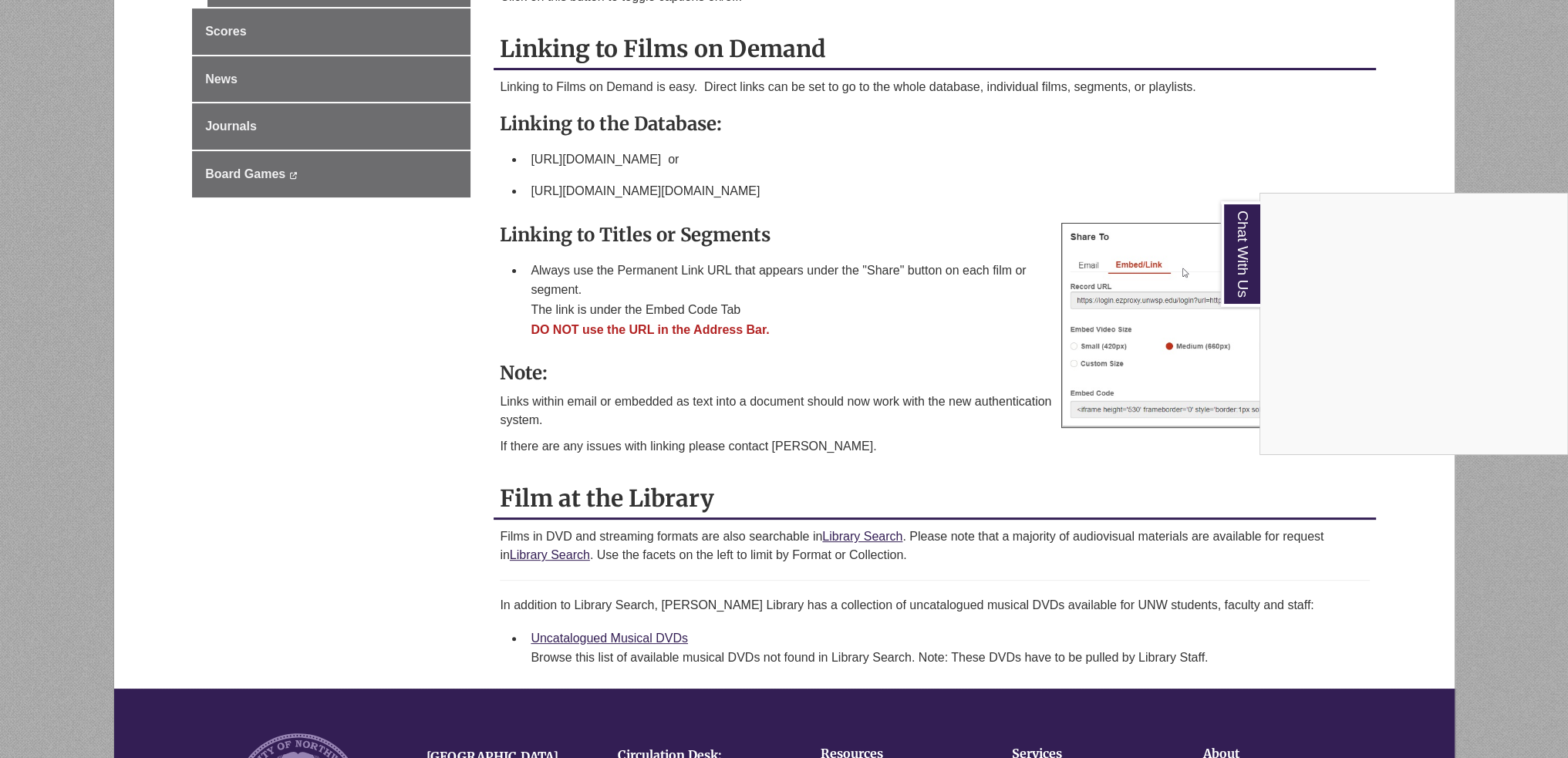
click at [725, 565] on div "Chat With Us" at bounding box center [784, 379] width 1568 height 758
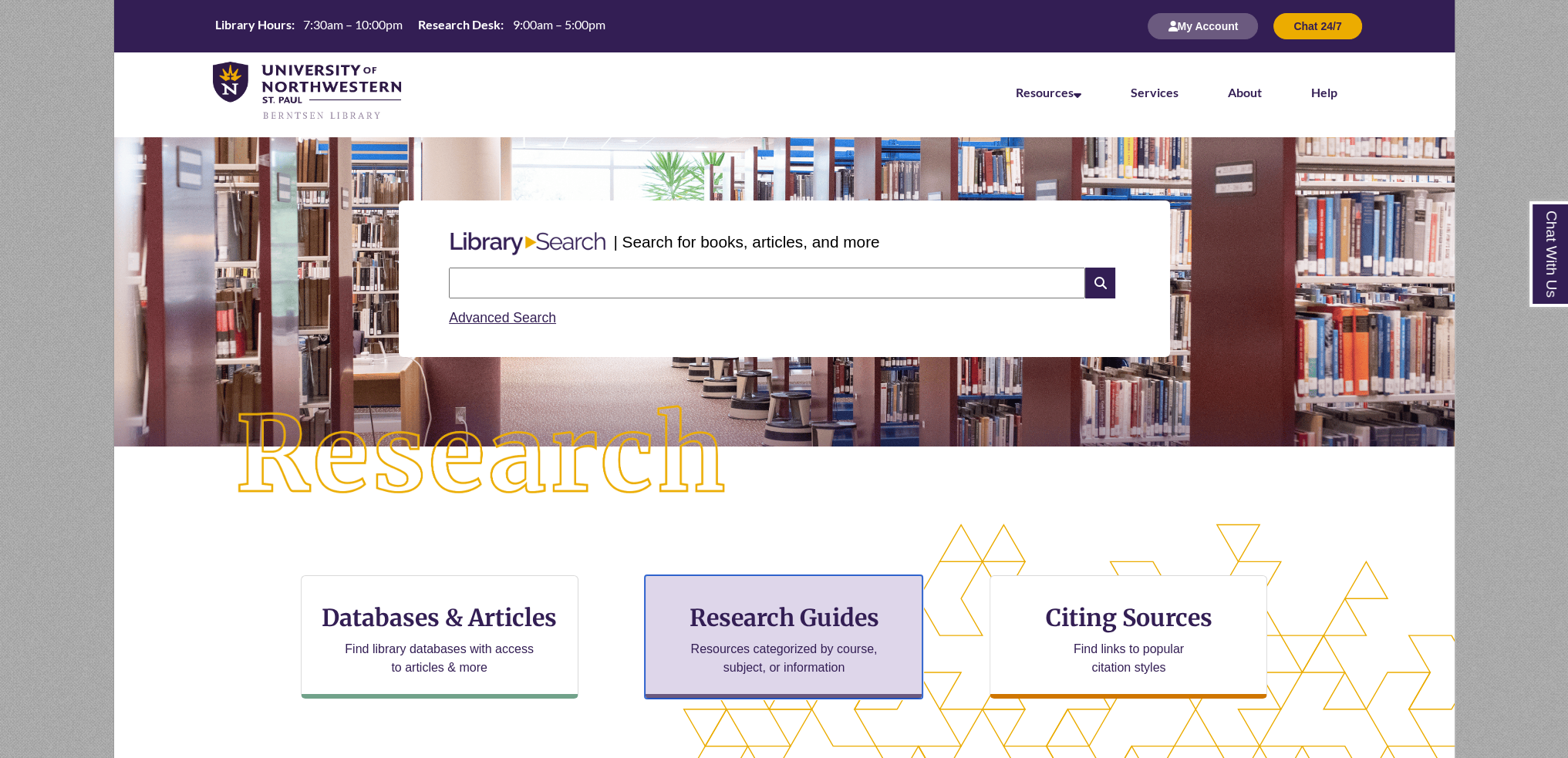
drag, startPoint x: 784, startPoint y: 592, endPoint x: 769, endPoint y: 583, distance: 17.5
click at [782, 592] on div "Research Guides Resources categorized by course, subject, or information" at bounding box center [784, 637] width 278 height 123
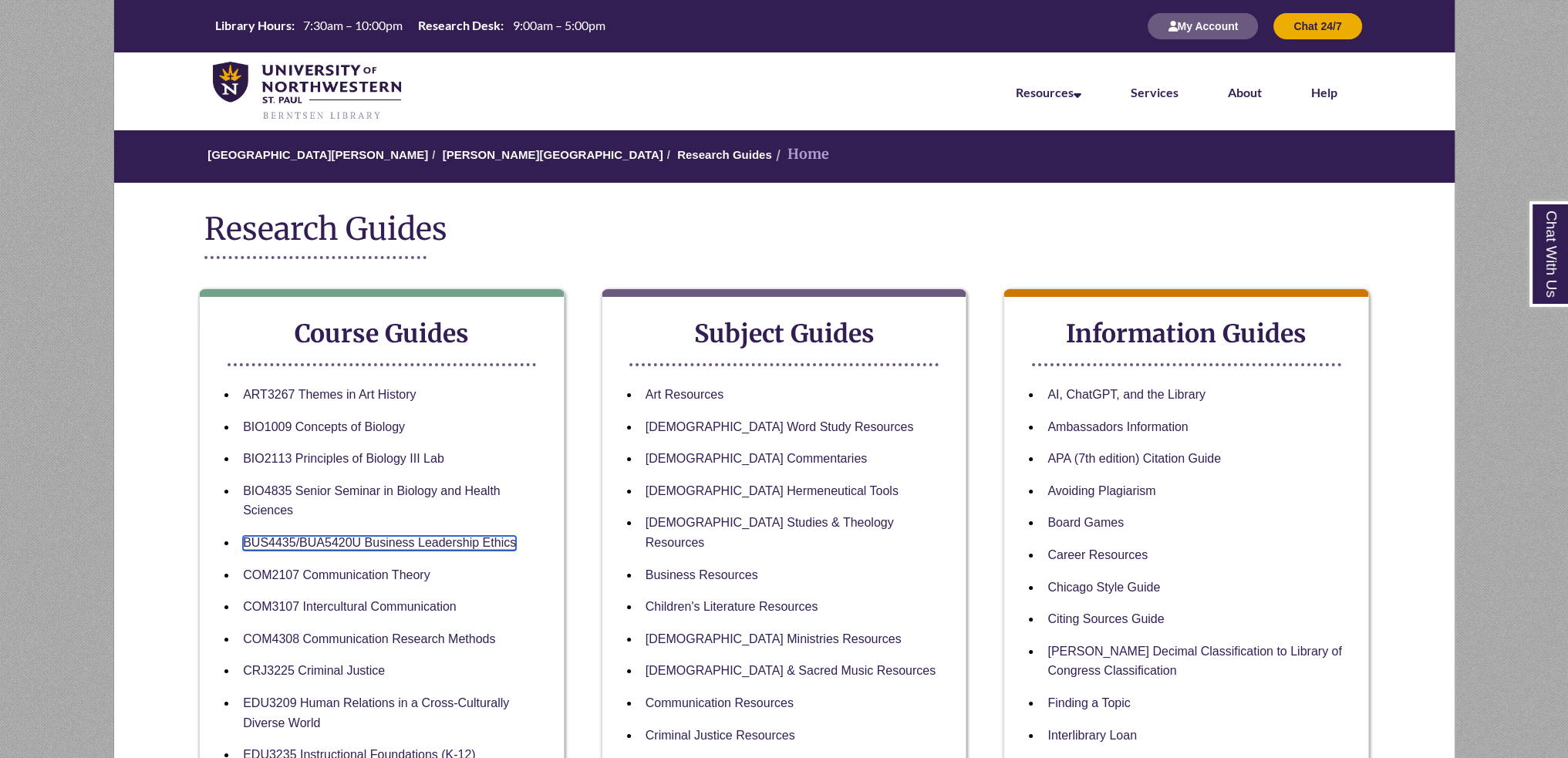
click at [366, 540] on link "BUS4435/BUA5420U Business Leadership Ethics" at bounding box center [380, 543] width 273 height 15
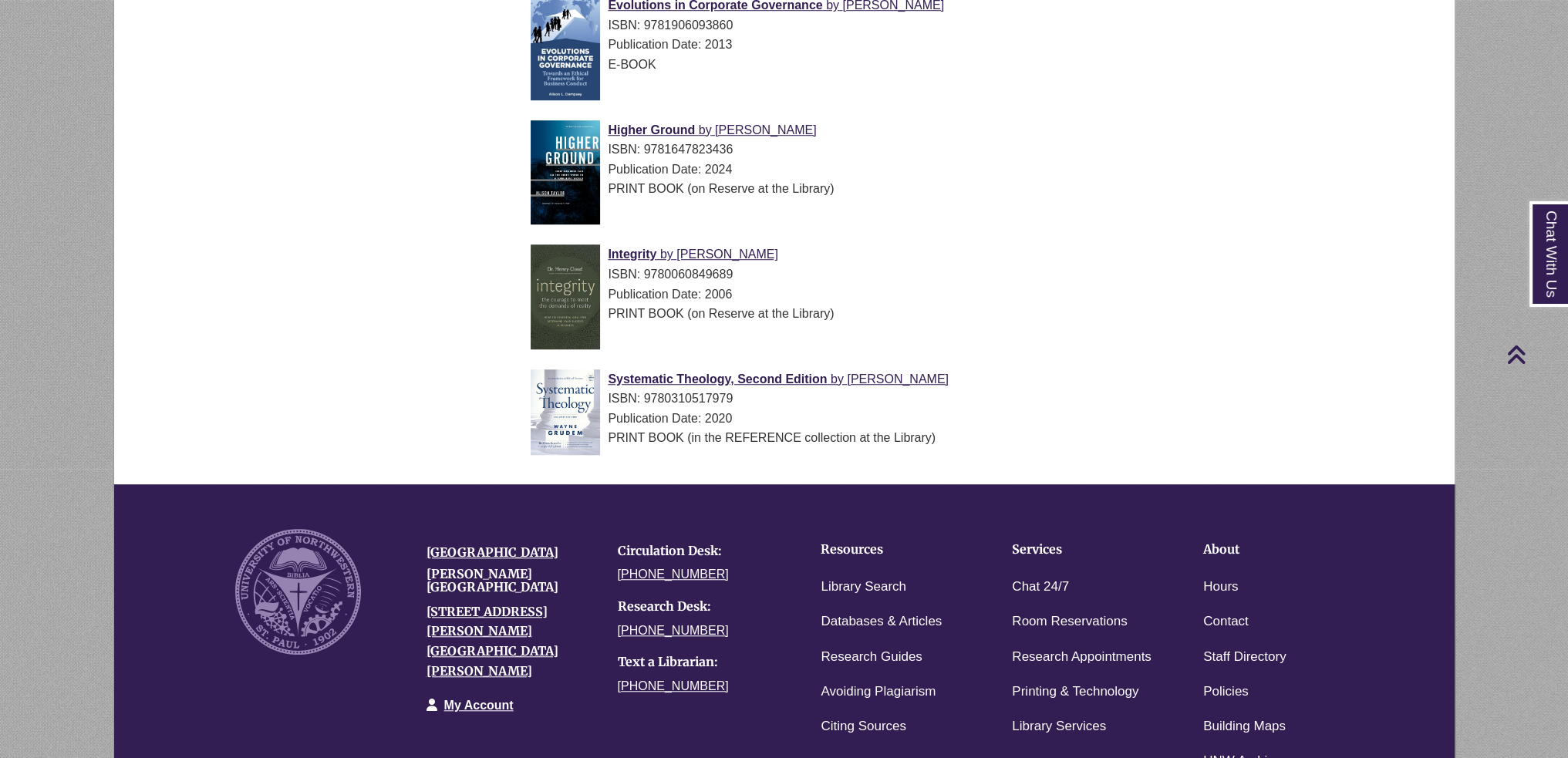
scroll to position [1754, 0]
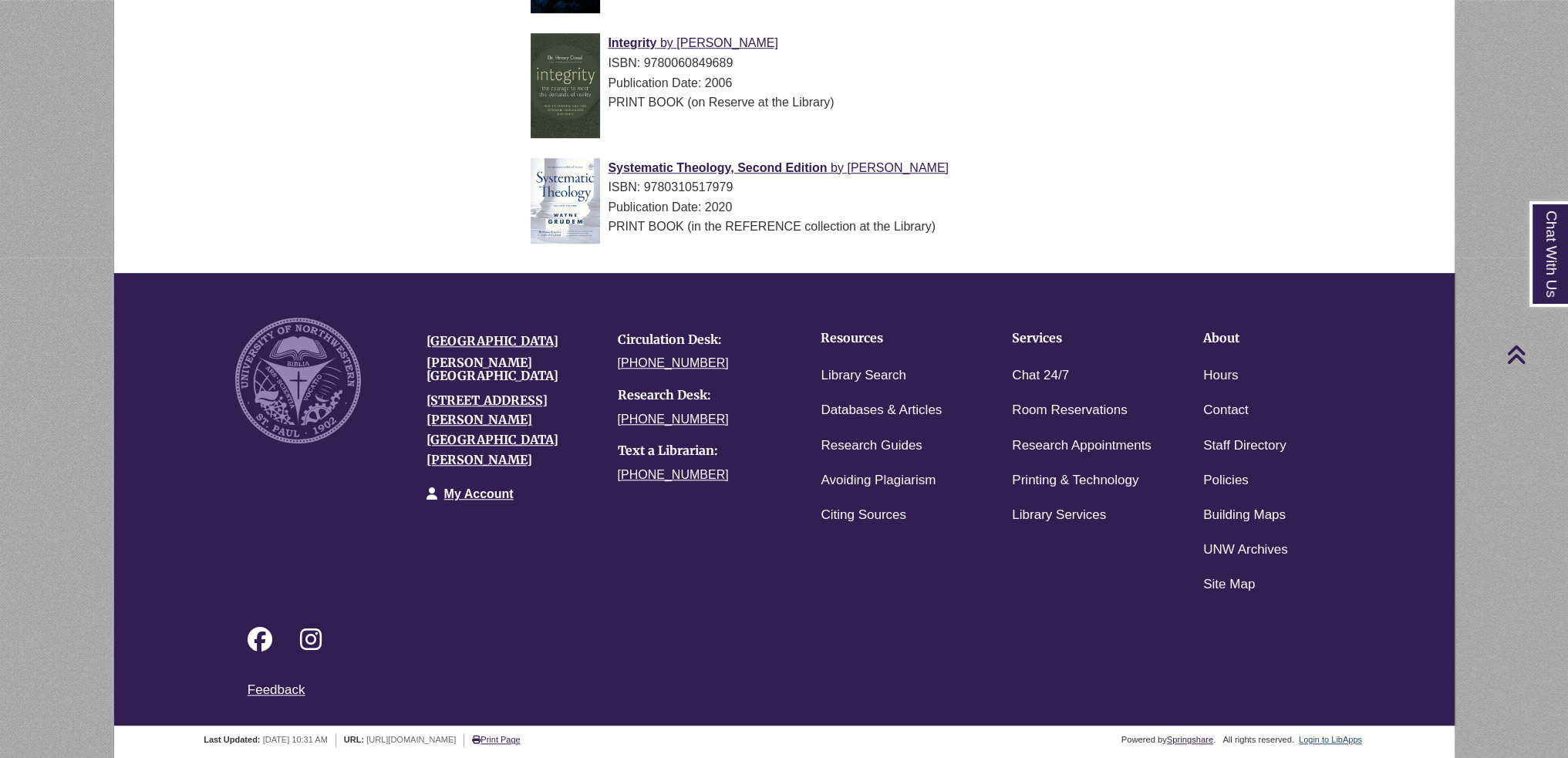
click at [1355, 745] on div "Login to LibApps" at bounding box center [1330, 740] width 68 height 14
click at [1356, 733] on div "Login to LibApps" at bounding box center [1330, 740] width 68 height 14
click at [1352, 738] on link "Login to LibApps" at bounding box center [1331, 740] width 64 height 9
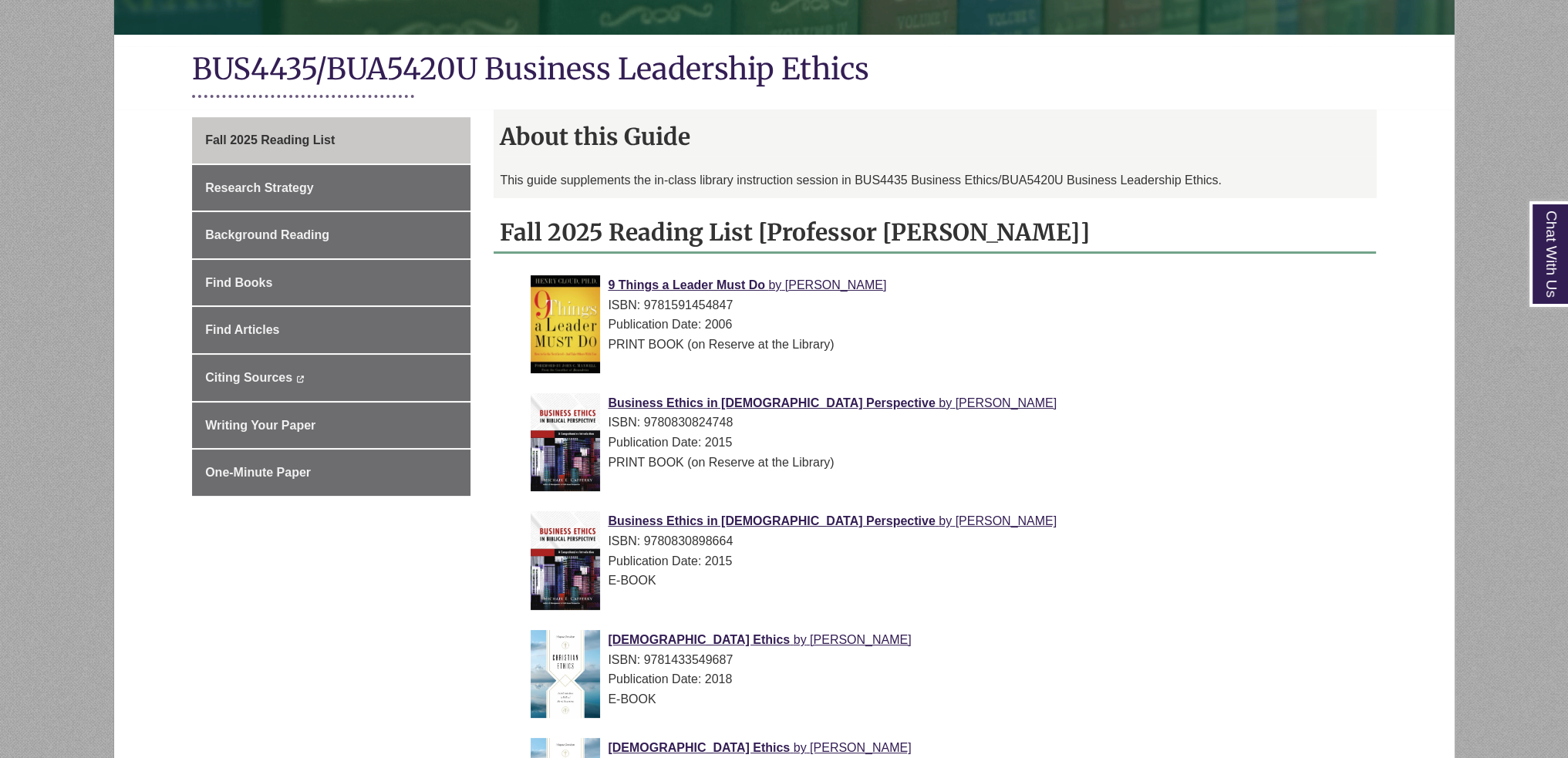
scroll to position [386, 0]
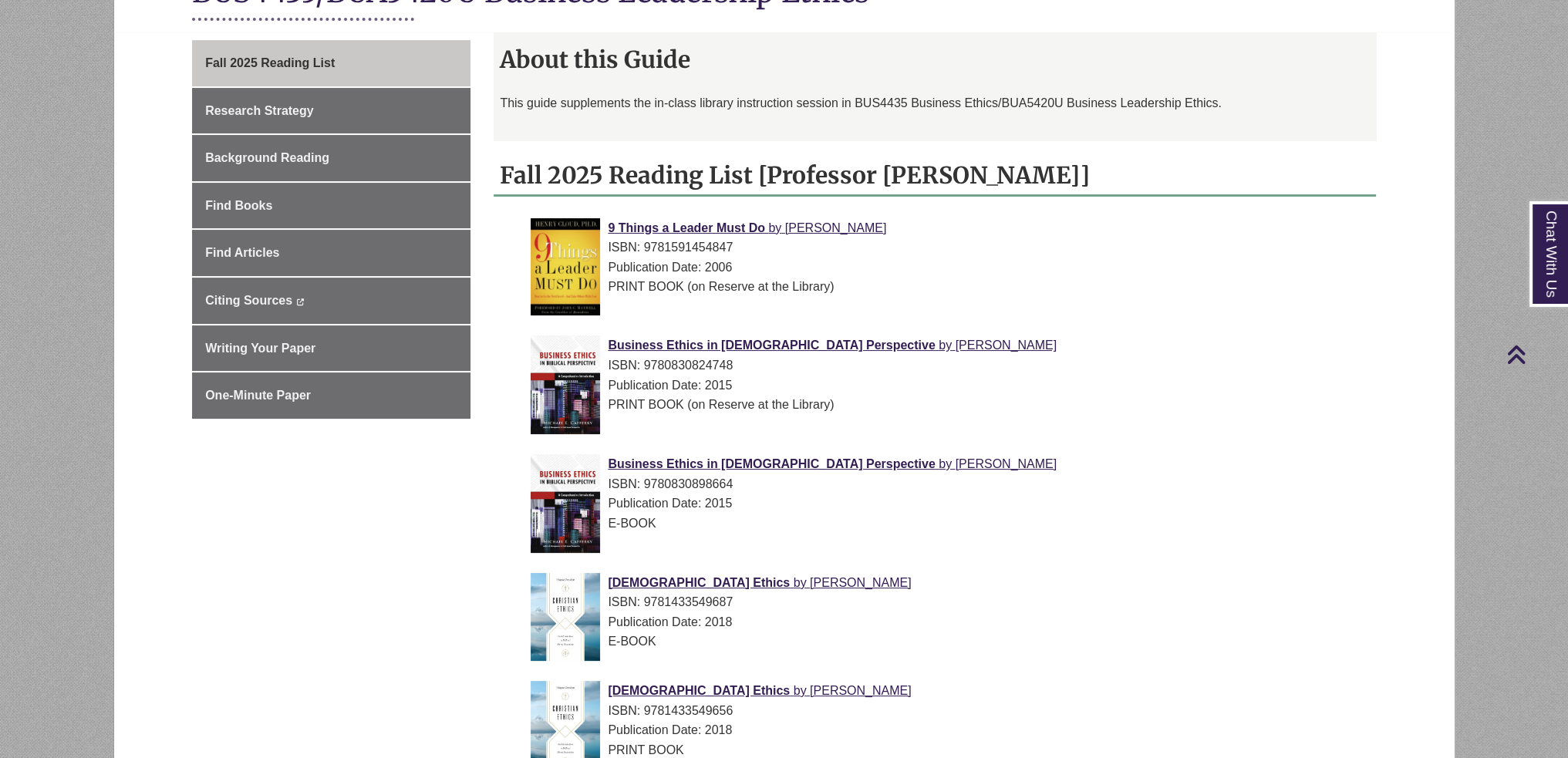
scroll to position [77, 0]
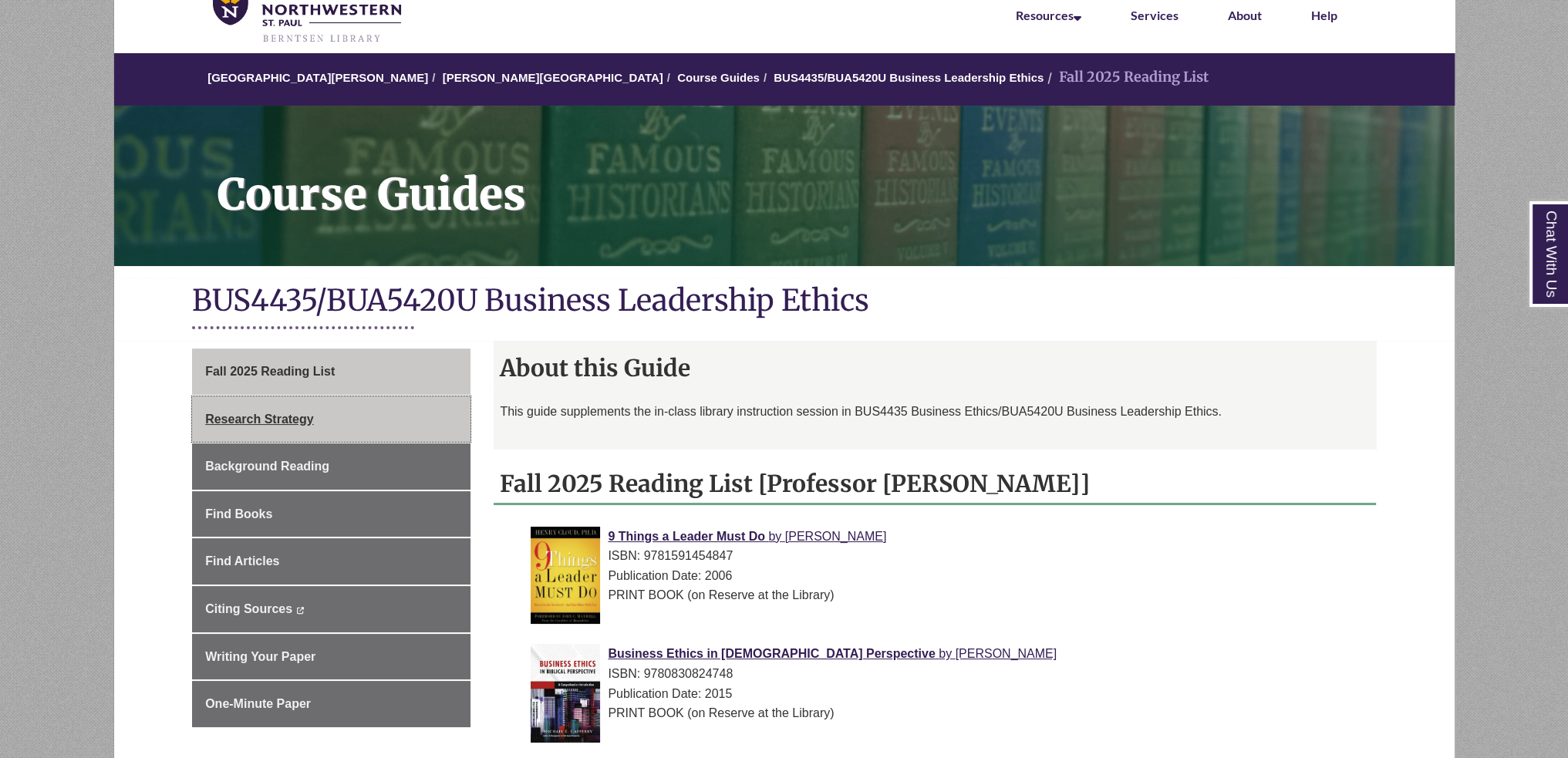
click at [427, 418] on link "Research Strategy" at bounding box center [331, 419] width 279 height 46
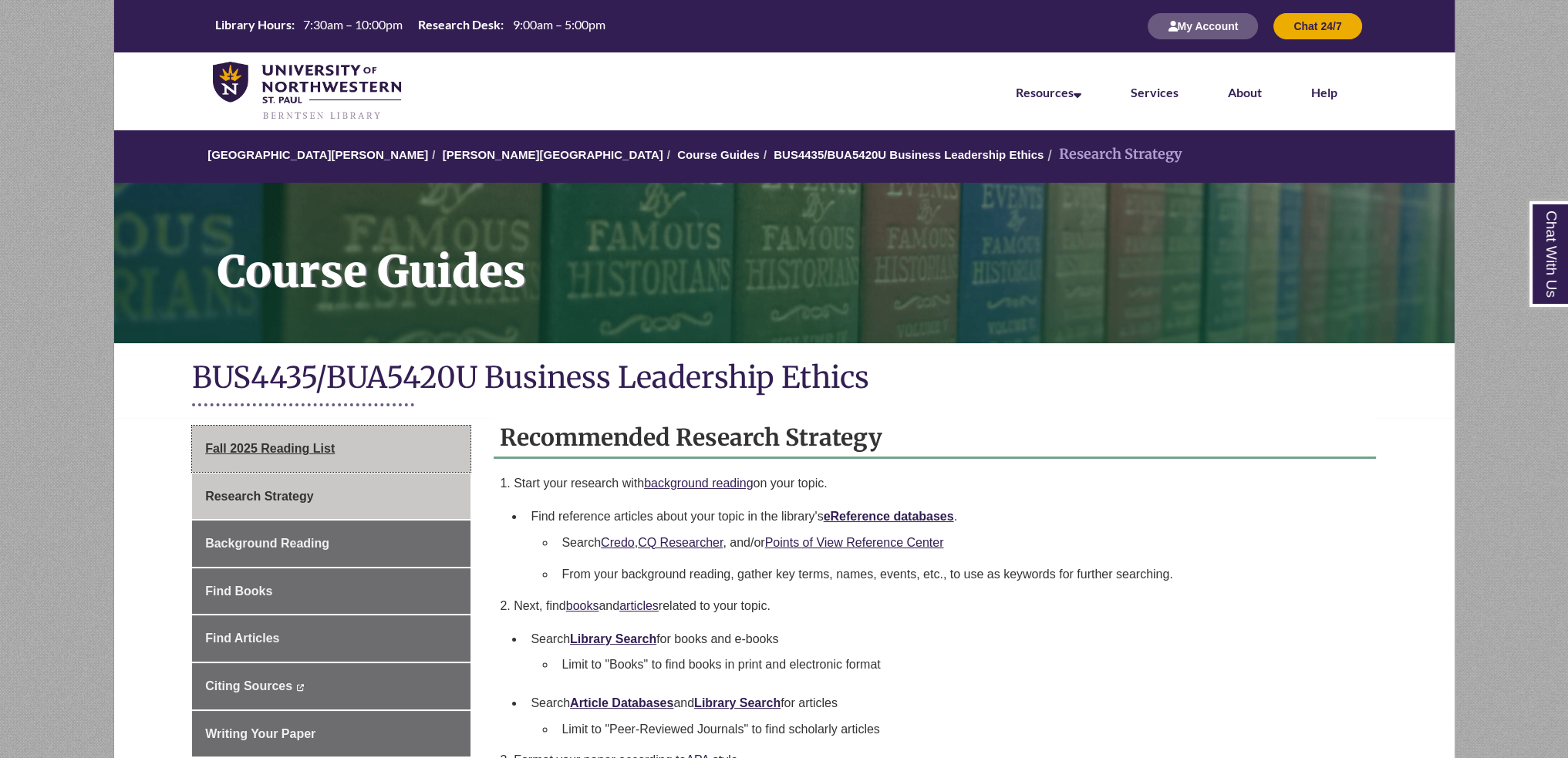
click at [413, 437] on link "Fall 2025 Reading List" at bounding box center [331, 448] width 279 height 46
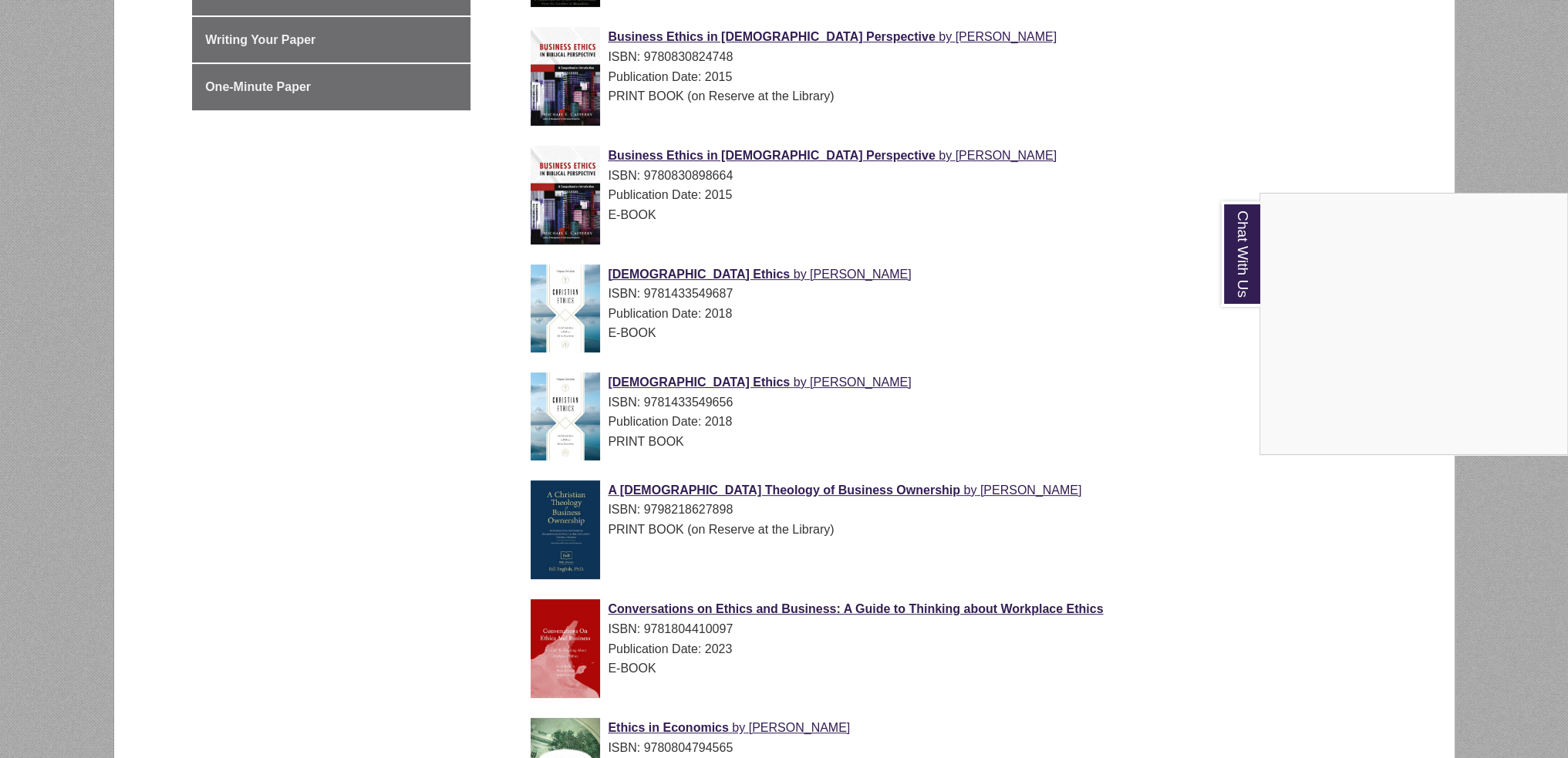
scroll to position [309, 0]
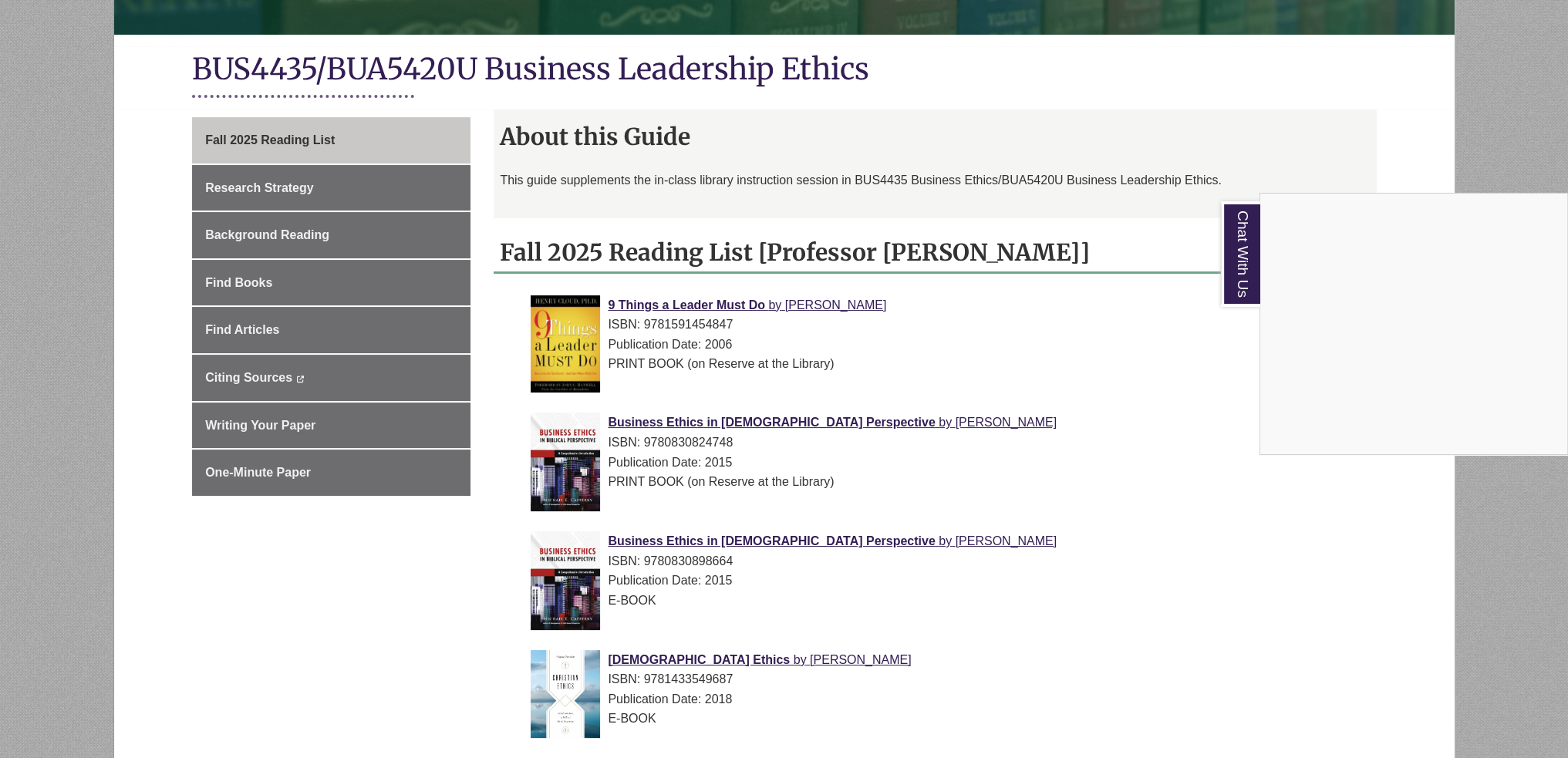
click at [398, 70] on div "Chat With Us" at bounding box center [784, 379] width 1568 height 758
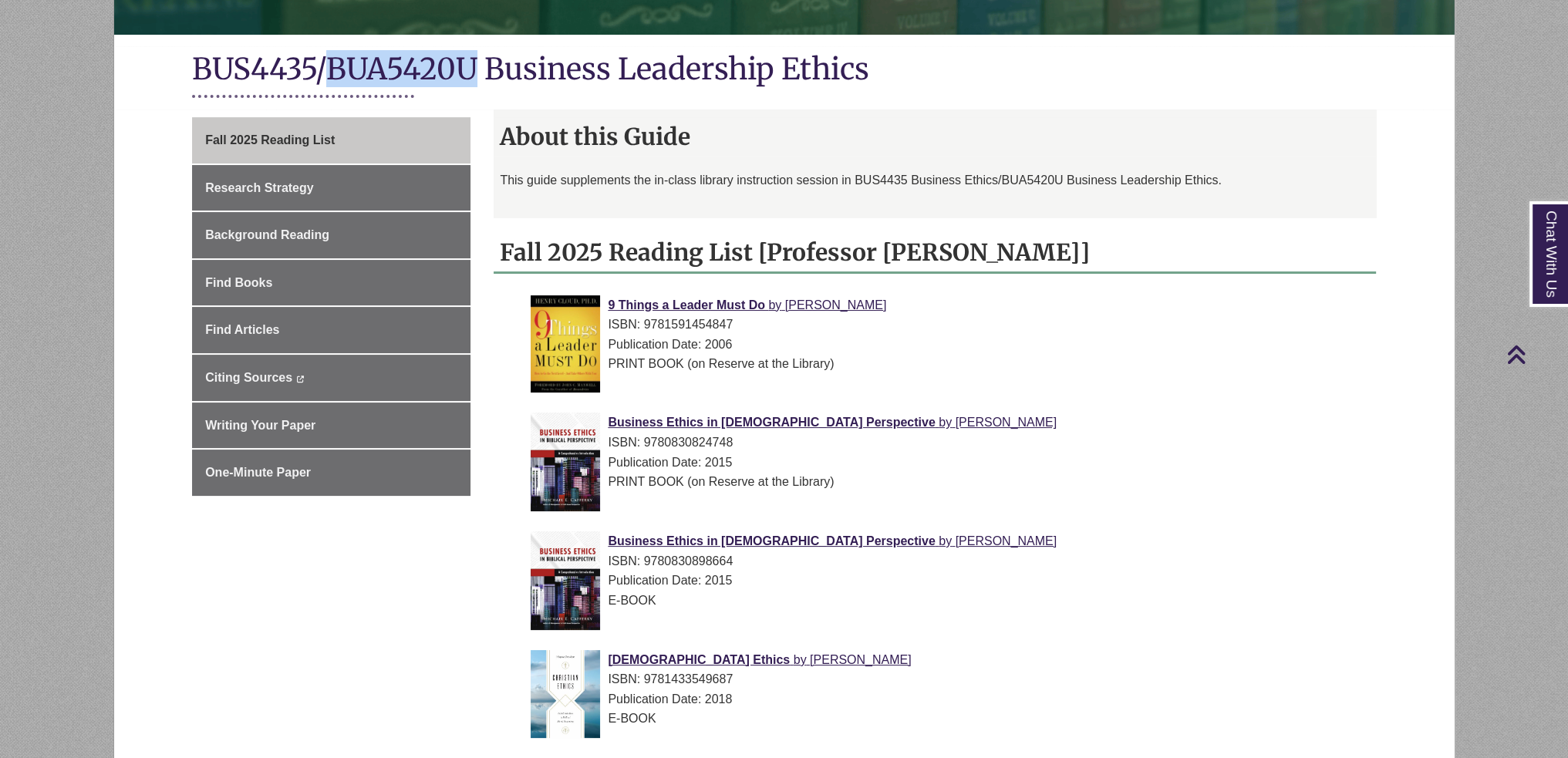
drag, startPoint x: 472, startPoint y: 74, endPoint x: 330, endPoint y: 83, distance: 142.3
click at [330, 83] on h1 "BUS4435/BUA5420U Business Leadership Ethics" at bounding box center [784, 70] width 1184 height 41
copy h1 "BUA5420U"
